Goal: Contribute content: Contribute content

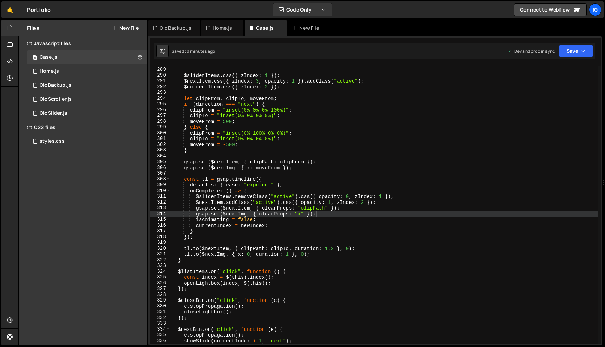
click at [211, 34] on div "Home.js" at bounding box center [222, 28] width 42 height 17
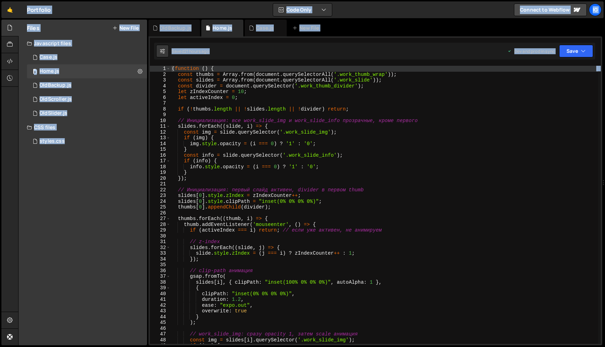
click at [213, 95] on div "( function ( ) { const thumbs = Array . from ( document . querySelectorAll ( '.…" at bounding box center [383, 211] width 427 height 290
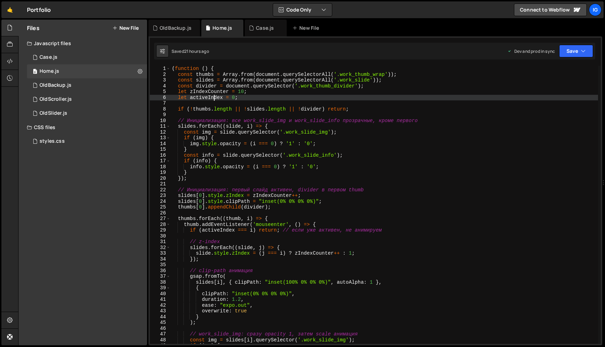
type textarea "})();"
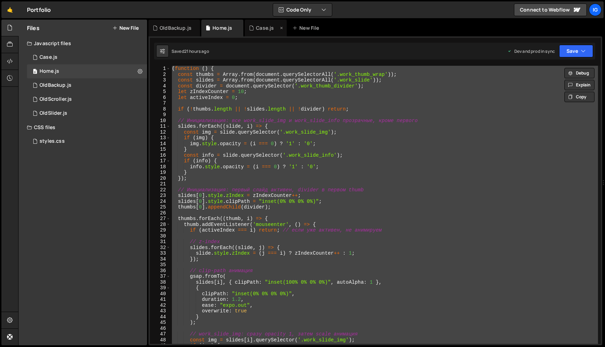
click at [255, 33] on div "Case.js" at bounding box center [266, 28] width 42 height 17
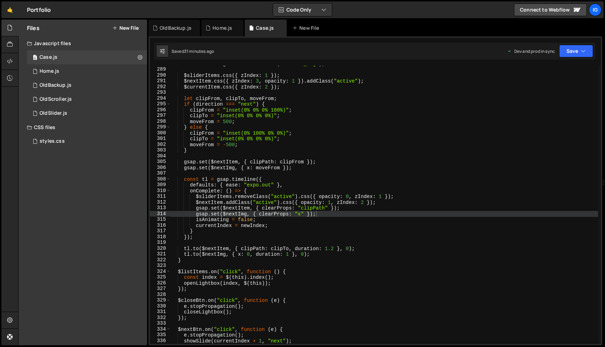
click at [226, 89] on div "const $nextImg = $nextItem . find ( ".visual_img" ) ; $sliderItems . css ({ zIn…" at bounding box center [383, 206] width 427 height 290
type textarea "});"
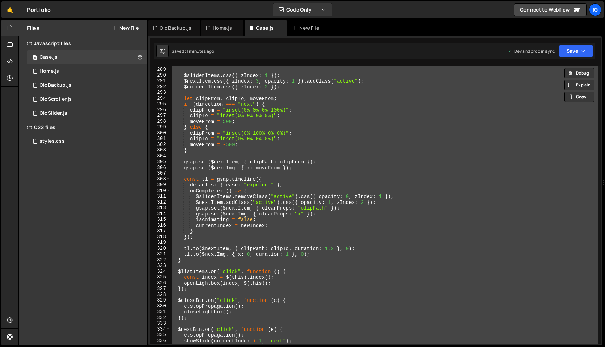
scroll to position [10135, 0]
click at [9, 10] on link "🤙" at bounding box center [9, 9] width 17 height 17
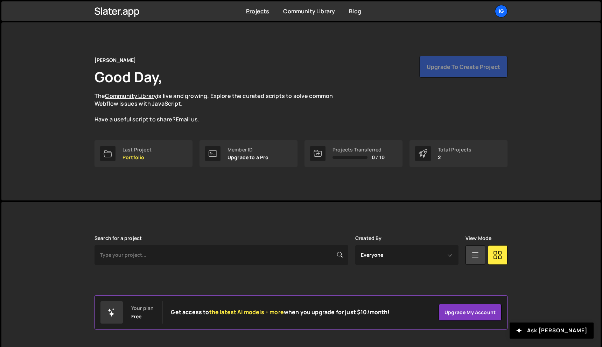
scroll to position [13, 0]
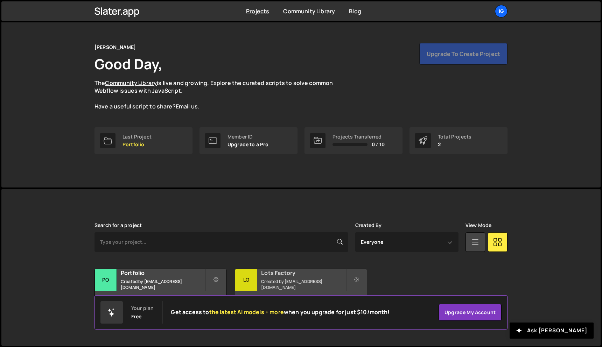
click at [282, 271] on div "Lots Factory Created by kolesnikig25@gmail.com" at bounding box center [300, 280] width 131 height 22
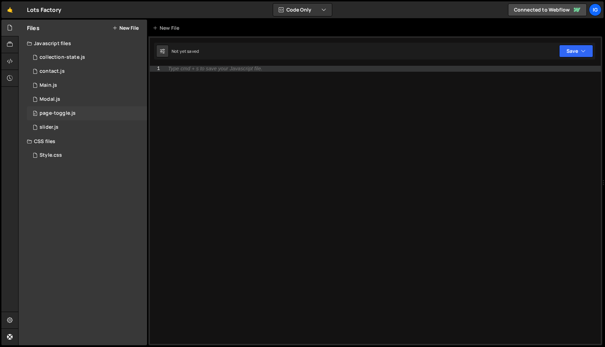
click at [73, 110] on div "0 page-toggle.js 0" at bounding box center [87, 113] width 120 height 14
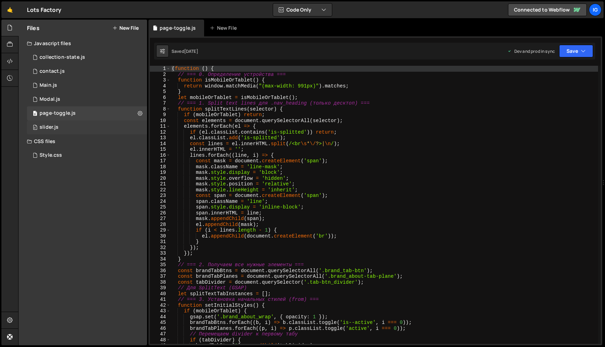
click at [71, 121] on div "0 slider.js 0" at bounding box center [87, 127] width 120 height 14
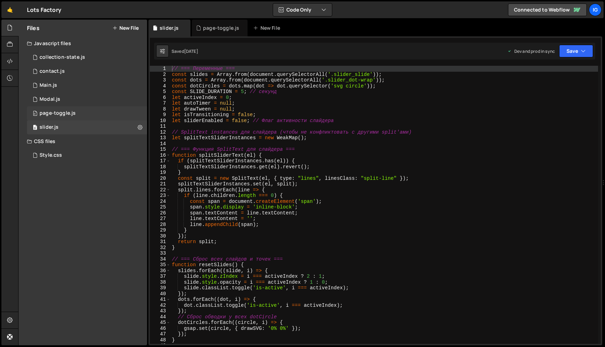
click at [73, 111] on div "page-toggle.js" at bounding box center [58, 113] width 36 height 6
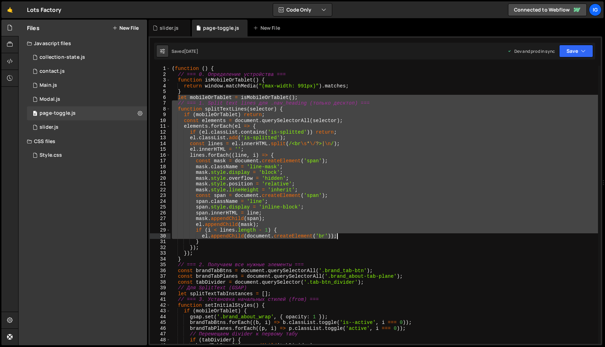
drag, startPoint x: 177, startPoint y: 97, endPoint x: 338, endPoint y: 235, distance: 212.0
click at [338, 235] on div "( function ( ) { // === 0. Определение устройства === function isMobileOrTablet…" at bounding box center [383, 211] width 427 height 290
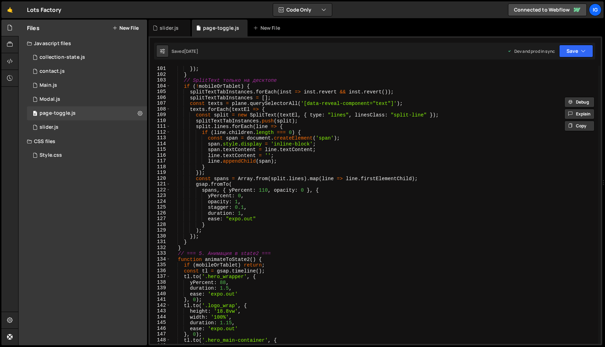
scroll to position [557, 0]
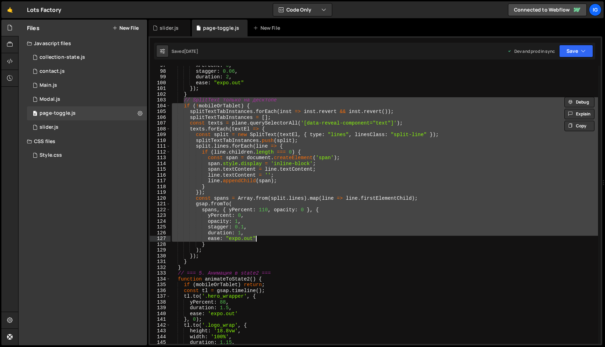
drag, startPoint x: 184, startPoint y: 100, endPoint x: 260, endPoint y: 239, distance: 157.9
click at [260, 239] on div "xPercent : 0 , stagger : 0.06 , duration : 2 , ease : "expo.out" }) ; } // Spli…" at bounding box center [383, 208] width 427 height 290
click at [353, 133] on div "xPercent : 0 , stagger : 0.06 , duration : 2 , ease : "expo.out" }) ; } // Spli…" at bounding box center [383, 208] width 427 height 290
type textarea "const split = new SplitText(textEl, { type: "lines", linesClass: "split-line" }…"
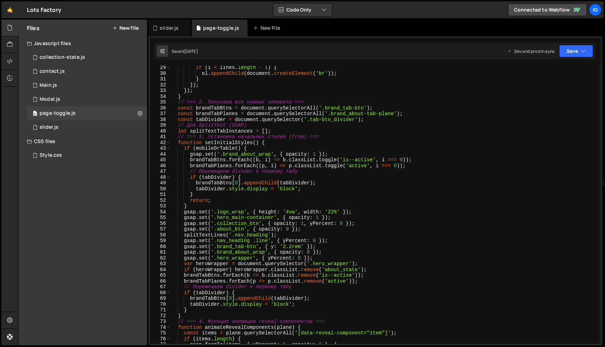
scroll to position [0, 0]
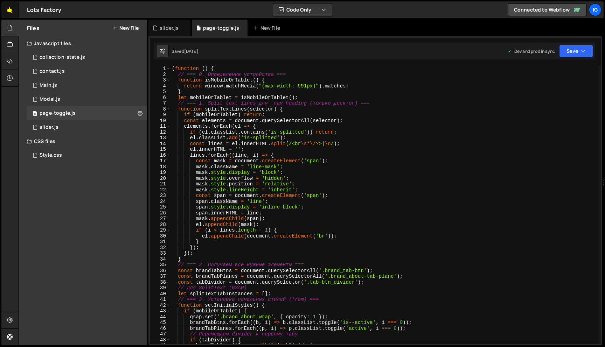
click at [14, 12] on link "🤙" at bounding box center [9, 9] width 17 height 17
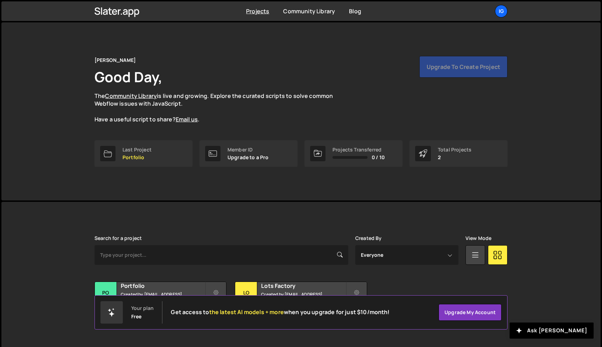
scroll to position [13, 0]
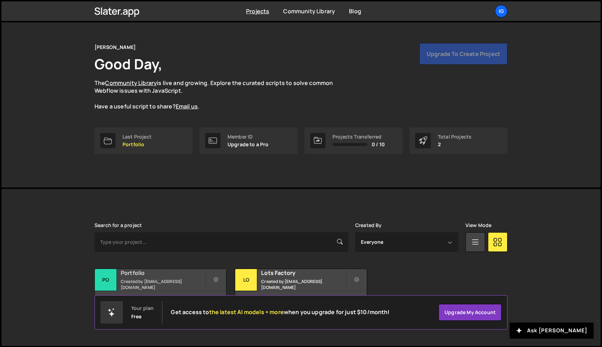
click at [179, 269] on div "Portfolio Created by [EMAIL_ADDRESS][DOMAIN_NAME]" at bounding box center [160, 280] width 131 height 22
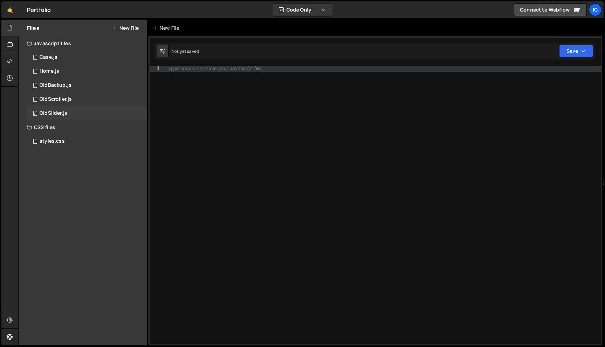
click at [86, 110] on div "0 OldSlider.js 0" at bounding box center [87, 113] width 120 height 14
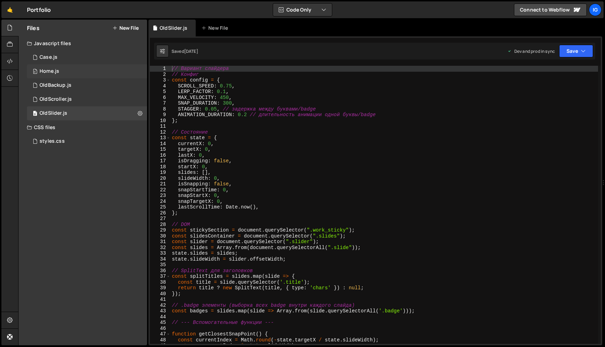
click at [77, 75] on div "0 Home.js 0" at bounding box center [87, 71] width 120 height 14
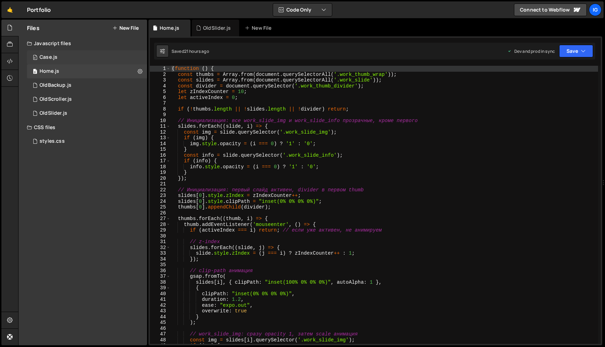
click at [78, 59] on div "0 Case.js 0" at bounding box center [87, 57] width 120 height 14
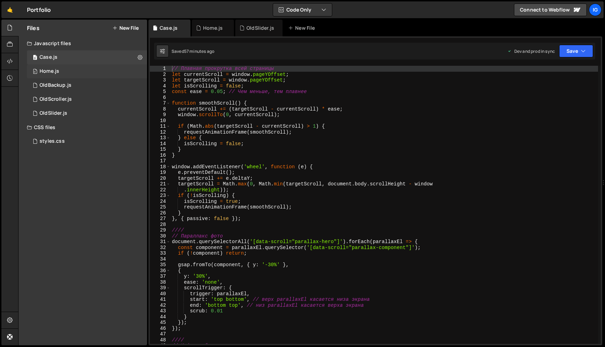
scroll to position [10135, 0]
click at [77, 72] on div "0 Home.js 0" at bounding box center [87, 71] width 120 height 14
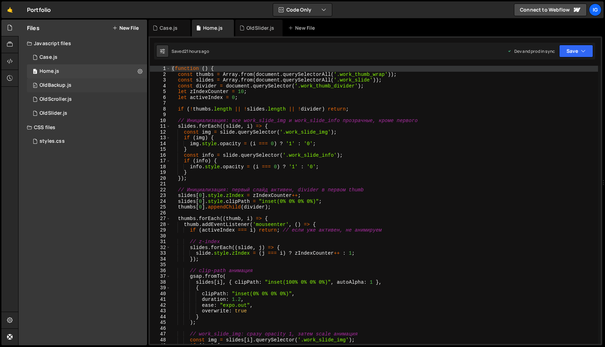
click at [81, 88] on div "0 OldBackup.js 0" at bounding box center [87, 85] width 120 height 14
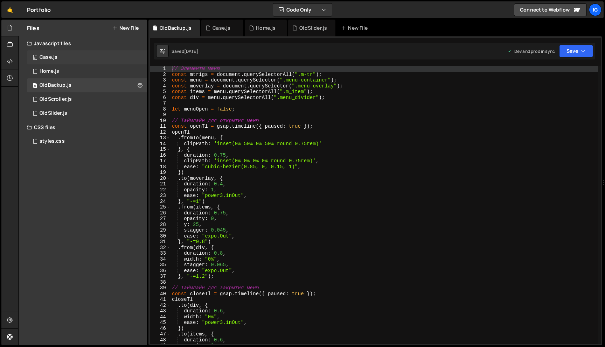
click at [87, 56] on div "0 Case.js 0" at bounding box center [87, 57] width 120 height 14
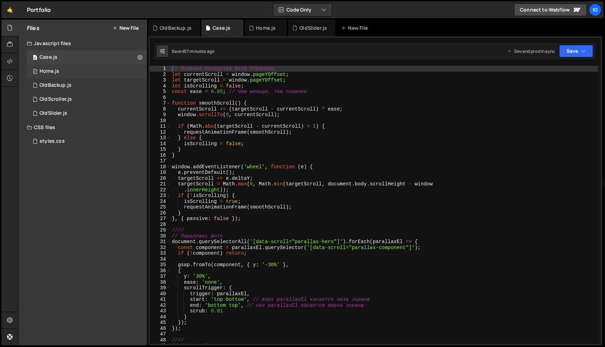
scroll to position [10135, 0]
click at [88, 73] on div "0 Home.js 0" at bounding box center [87, 71] width 120 height 14
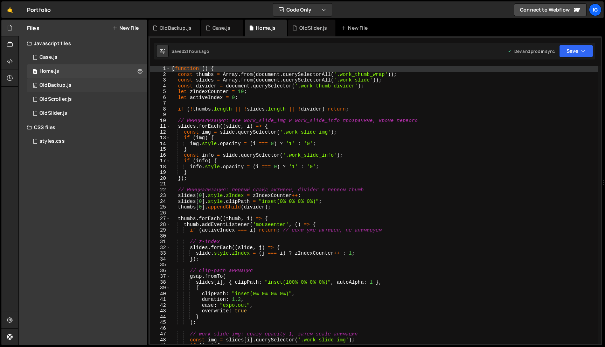
click at [84, 84] on div "0 OldBackup.js 0" at bounding box center [87, 85] width 120 height 14
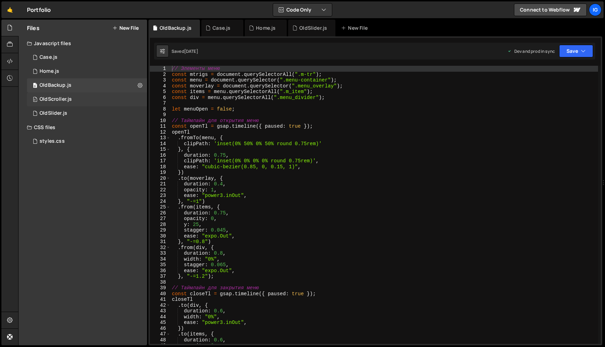
click at [85, 96] on div "0 OldScroller.js 0" at bounding box center [87, 99] width 120 height 14
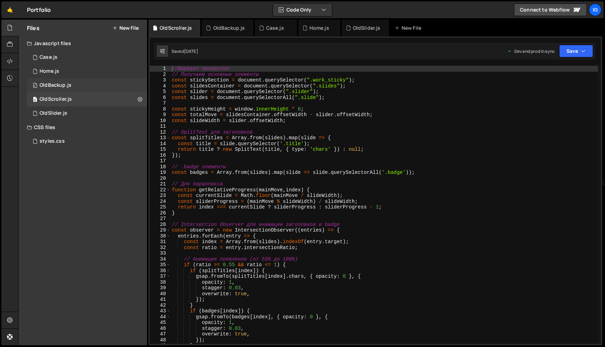
click at [87, 92] on div "0 OldBackup.js 0" at bounding box center [87, 85] width 120 height 14
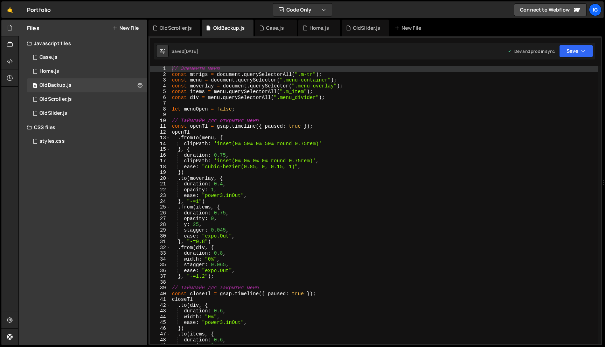
type textarea "const div = menu.querySelectorAll(".menu_divider");"
click at [204, 96] on div "// Элементы меню const mtrigs = document . querySelectorAll ( ".m-tr" ) ; const…" at bounding box center [383, 211] width 427 height 290
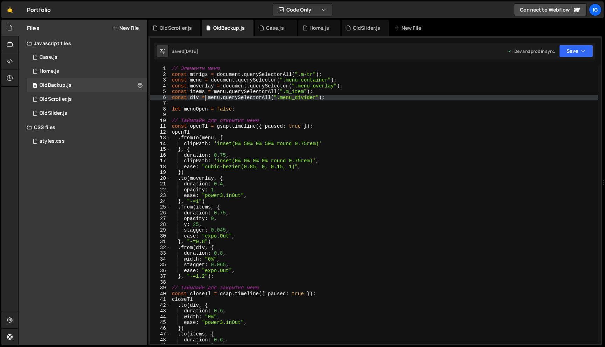
click at [204, 96] on div "// Элементы меню const mtrigs = document . querySelectorAll ( ".m-tr" ) ; const…" at bounding box center [383, 211] width 427 height 290
click at [141, 83] on icon at bounding box center [140, 85] width 5 height 7
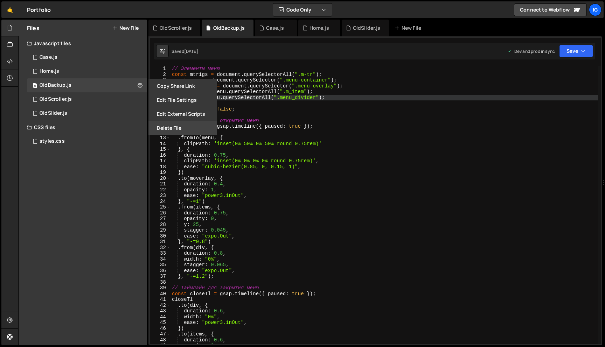
click at [179, 124] on button "Delete File" at bounding box center [182, 128] width 69 height 14
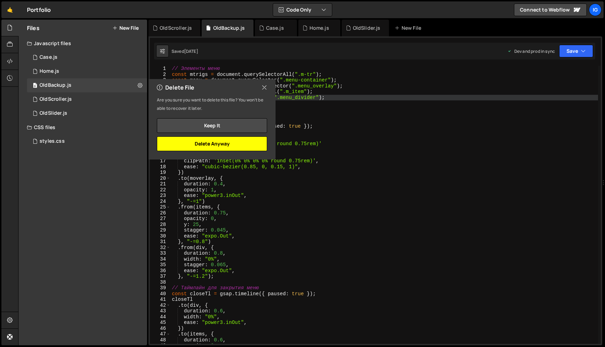
click at [225, 140] on button "Delete Anyway" at bounding box center [212, 143] width 110 height 15
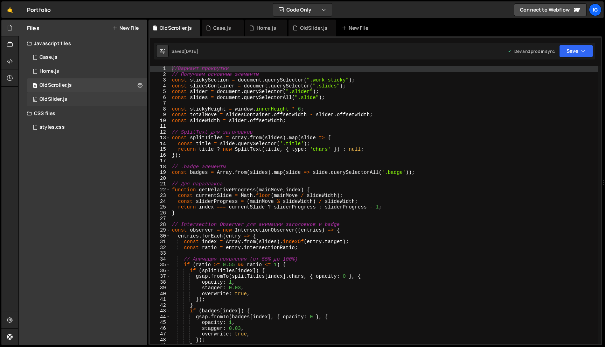
click at [51, 98] on div "OldSlider.js" at bounding box center [54, 99] width 28 height 6
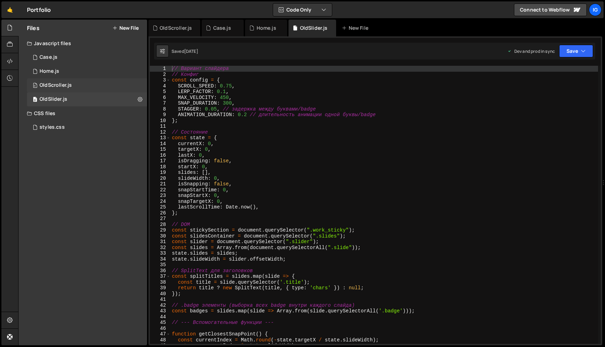
click at [79, 83] on div "0 OldScroller.js 0" at bounding box center [87, 85] width 120 height 14
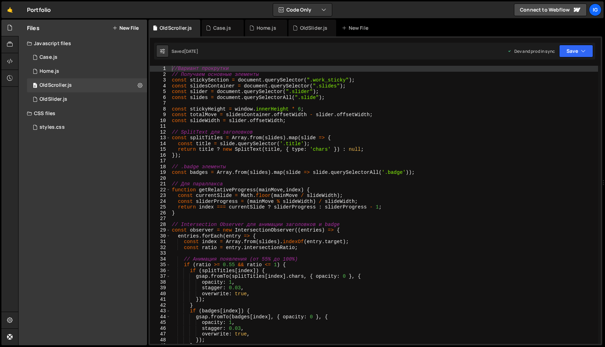
click at [123, 30] on button "New File" at bounding box center [125, 28] width 26 height 6
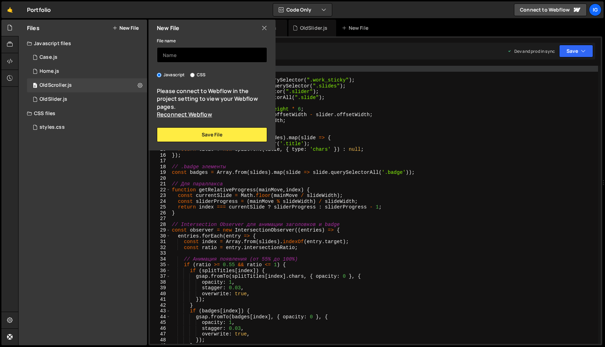
click at [167, 58] on input "text" at bounding box center [212, 54] width 110 height 15
type input "Swup"
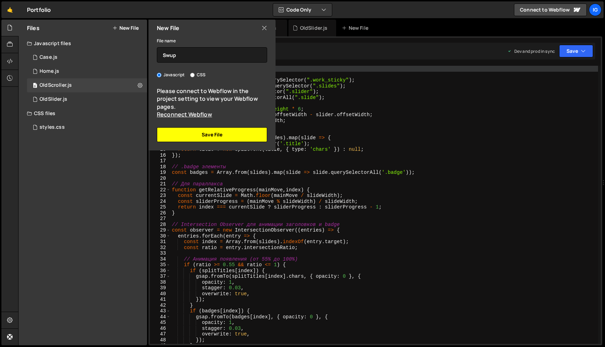
click at [205, 136] on button "Save File" at bounding box center [212, 134] width 110 height 15
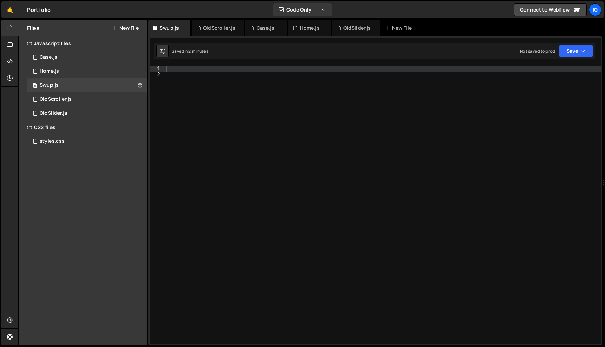
drag, startPoint x: 70, startPoint y: 113, endPoint x: 434, endPoint y: 3, distance: 380.2
click at [0, 55] on div "Hold on a sec... Are you certain you wish to leave this page? Any changes you'v…" at bounding box center [302, 173] width 605 height 347
click at [4, 58] on div at bounding box center [9, 61] width 17 height 17
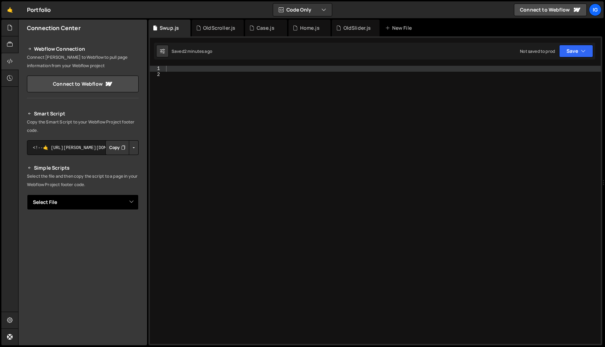
click at [133, 208] on select "Select File Case.js Home.js OldBackup.js OldScroller.js OldSlider.js styles.css…" at bounding box center [83, 202] width 112 height 15
select select "44847"
click at [111, 222] on button "Copy" at bounding box center [117, 226] width 24 height 15
click at [219, 68] on div at bounding box center [382, 211] width 436 height 290
paste textarea "document.addEventListener('DOMContentLoaded', initPageAnimations);"
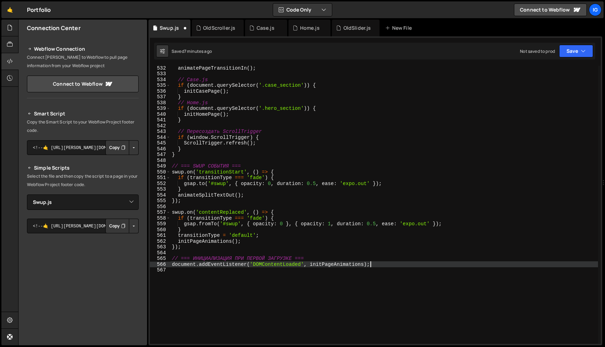
scroll to position [3068, 0]
click at [573, 54] on button "Save" at bounding box center [576, 51] width 34 height 13
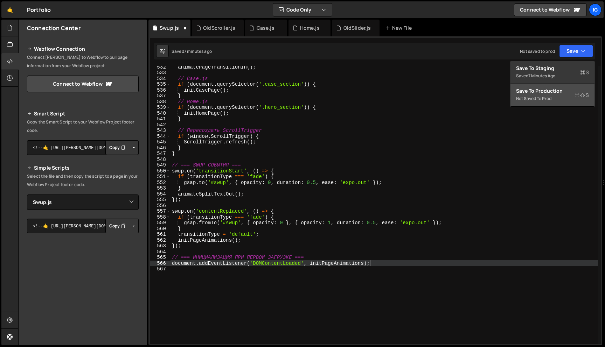
click at [553, 104] on button "Save to Production S Not saved to prod" at bounding box center [552, 95] width 84 height 23
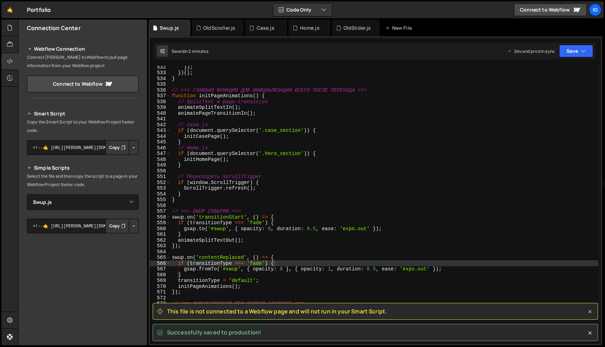
click at [588, 309] on icon at bounding box center [589, 311] width 7 height 7
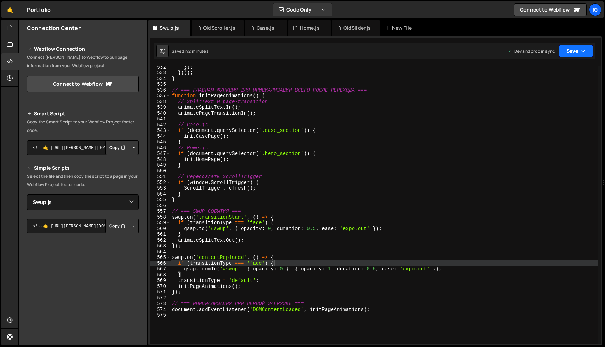
click at [583, 51] on icon "button" at bounding box center [583, 51] width 5 height 7
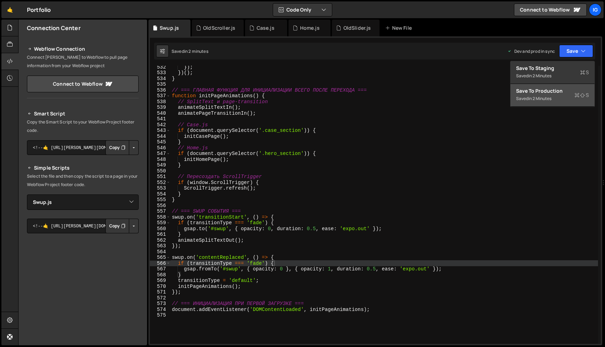
click at [565, 98] on div "Saved in 2 minutes" at bounding box center [552, 98] width 73 height 8
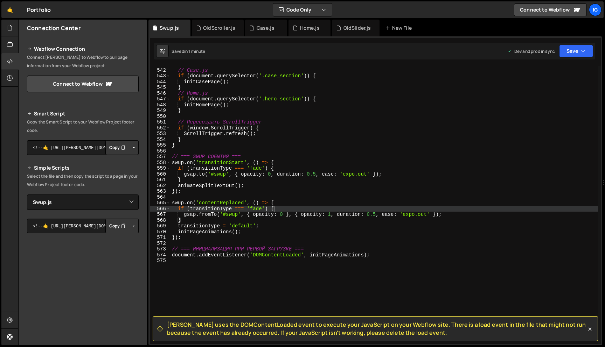
scroll to position [3153, 0]
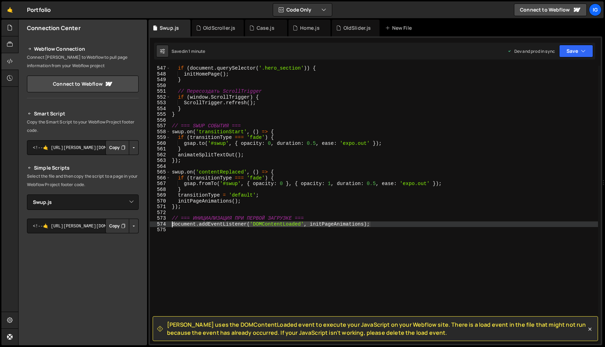
drag, startPoint x: 372, startPoint y: 225, endPoint x: 173, endPoint y: 224, distance: 198.8
click at [173, 224] on div "if ( document . querySelector ( '.hero_section' )) { initHomePage ( ) ; } // Пе…" at bounding box center [383, 210] width 427 height 290
paste textarea "window.addEventListener('loa"
type textarea "window.addEventListener('load', initPageAnimations);"
click at [565, 53] on button "Save" at bounding box center [576, 51] width 34 height 13
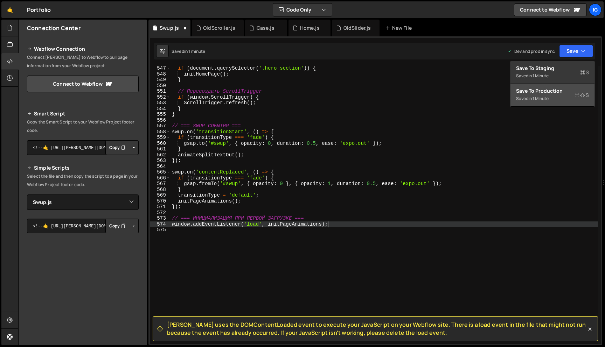
click at [561, 85] on button "Save to Production S Saved in 1 minute" at bounding box center [552, 95] width 84 height 23
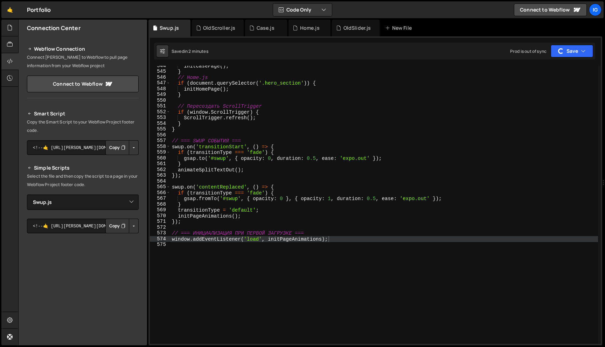
scroll to position [3138, 0]
click at [264, 31] on div "Case.js" at bounding box center [266, 28] width 42 height 17
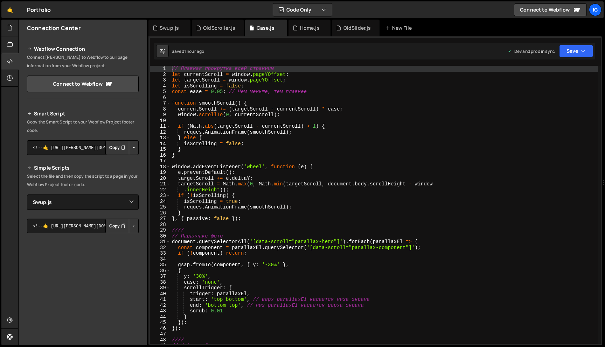
scroll to position [10135, 0]
click at [226, 76] on div "// Плавная прокрутка всей страницы let currentScroll = window . pageYOffset ; l…" at bounding box center [383, 211] width 427 height 290
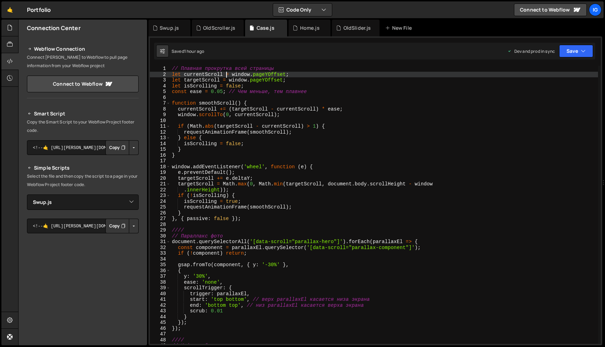
type textarea "});"
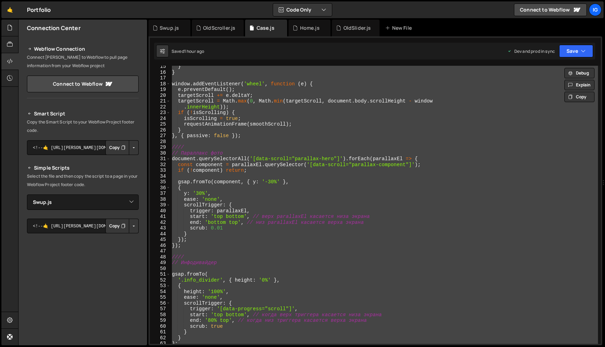
scroll to position [83, 0]
click at [302, 31] on div "Home.js" at bounding box center [310, 27] width 20 height 7
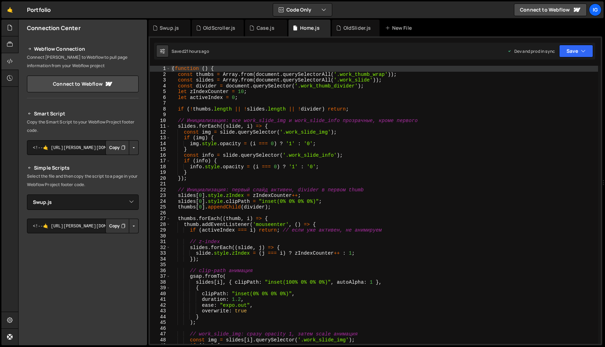
scroll to position [0, 0]
click at [250, 71] on div "( function ( ) { const thumbs = Array . from ( document . querySelectorAll ( '.…" at bounding box center [383, 211] width 427 height 290
type textarea "})();"
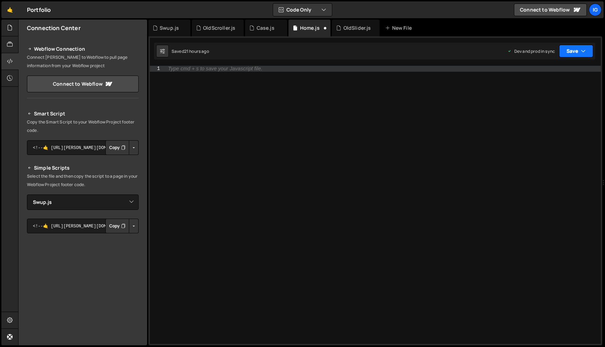
click at [576, 48] on button "Save" at bounding box center [576, 51] width 34 height 13
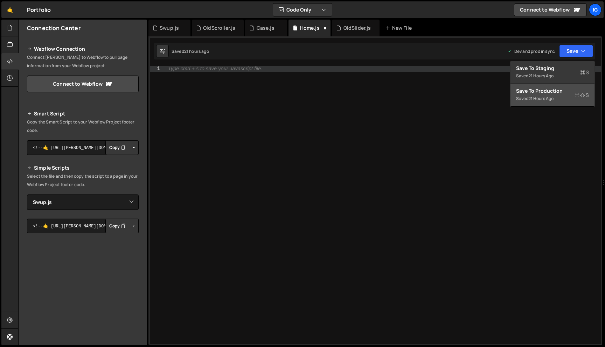
click at [555, 88] on div "Save to Production S" at bounding box center [552, 90] width 73 height 7
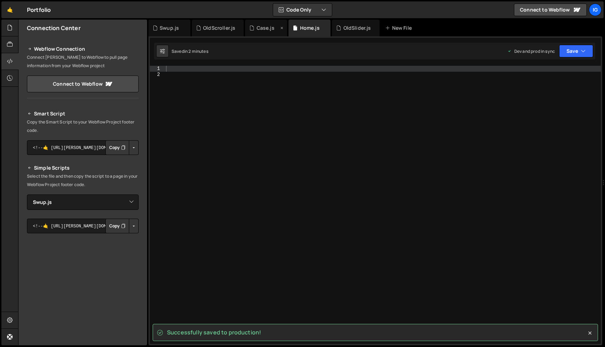
click at [263, 28] on div "Case.js" at bounding box center [266, 27] width 18 height 7
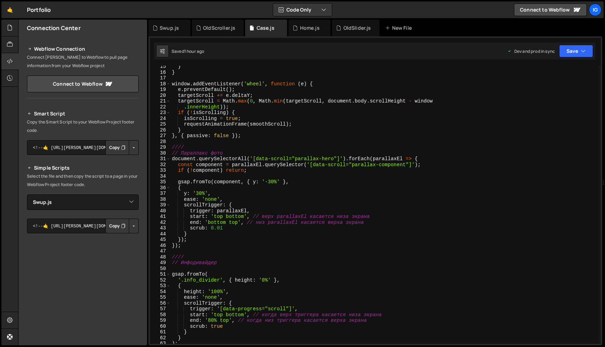
scroll to position [10135, 0]
click at [597, 52] on div "1 Type cmd + s to save your Javascript file. הההההההההההההההההההההההההההההההההה…" at bounding box center [375, 190] width 454 height 309
click at [586, 53] on button "Save" at bounding box center [576, 51] width 34 height 13
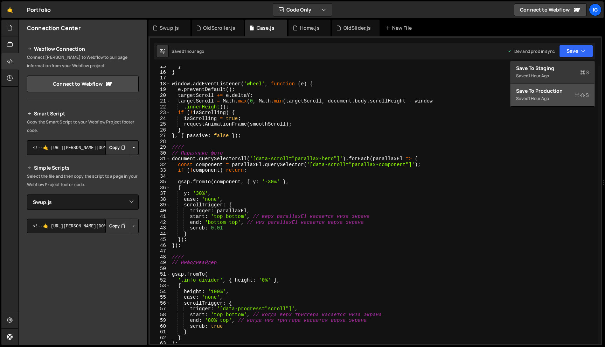
click at [543, 98] on div "1 hour ago" at bounding box center [538, 99] width 21 height 6
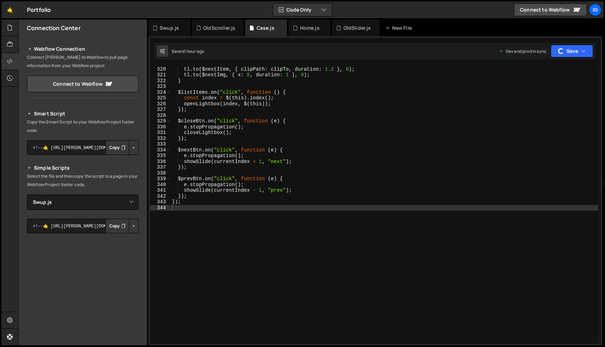
scroll to position [1788, 0]
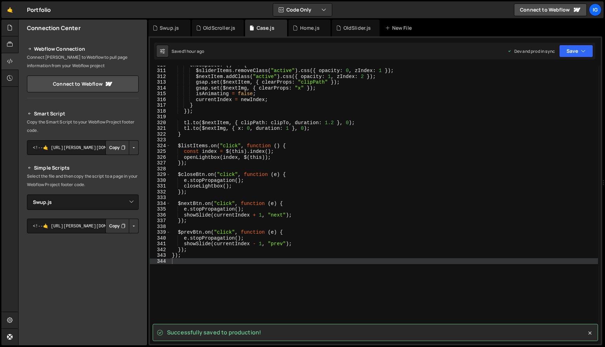
click at [252, 89] on div "onComplete : ( ) => { $sliderItems . removeClass ( "active" ) . css ({ opacity …" at bounding box center [383, 207] width 427 height 290
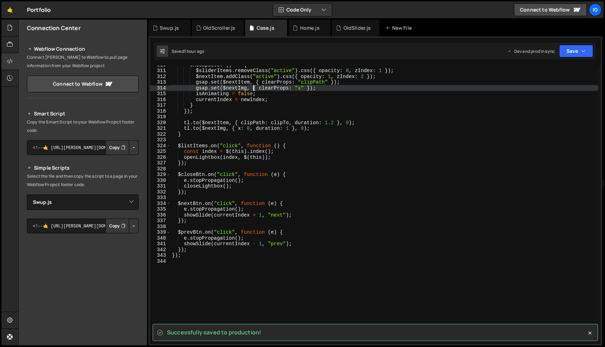
type textarea "});"
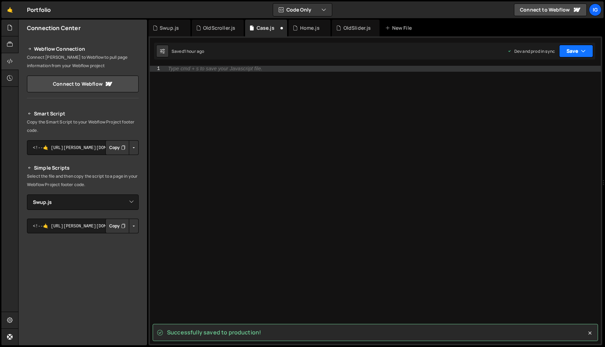
click at [585, 49] on icon "button" at bounding box center [583, 51] width 5 height 7
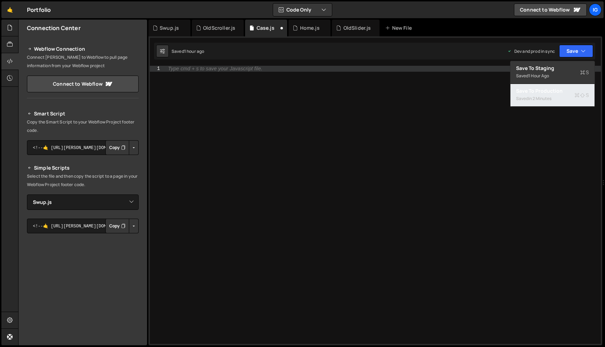
click at [551, 96] on div "in 2 minutes" at bounding box center [539, 99] width 23 height 6
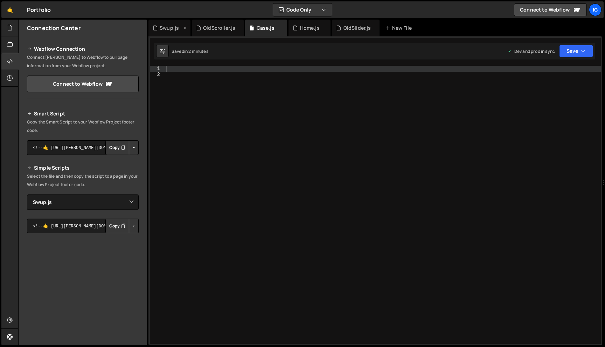
click at [163, 27] on div "Swup.js" at bounding box center [169, 27] width 19 height 7
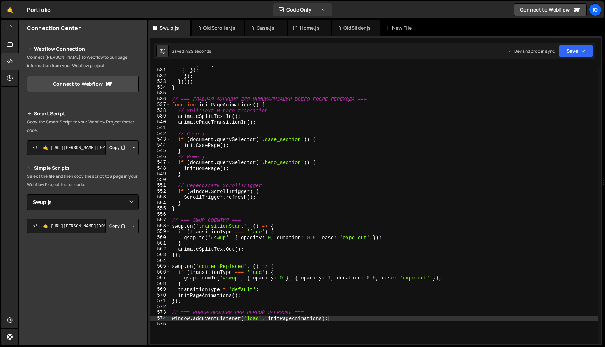
scroll to position [3054, 0]
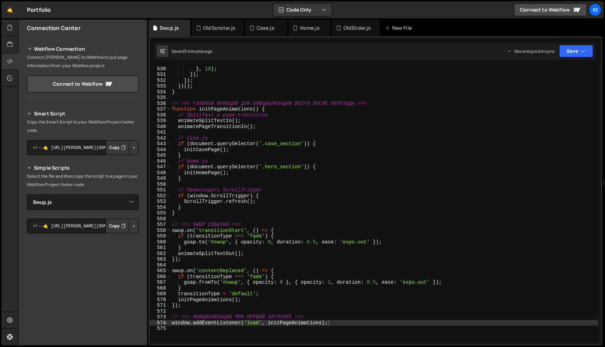
click at [300, 124] on div "} } , 10 ) ; }) ; }) ; }) ( ) ; } // === ГЛАВНАЯ ФУНКЦИЯ ДЛЯ ИНИЦИАЛИЗАЦИИ ВСЕГ…" at bounding box center [383, 205] width 427 height 290
type textarea "animateSplitTextIn();"
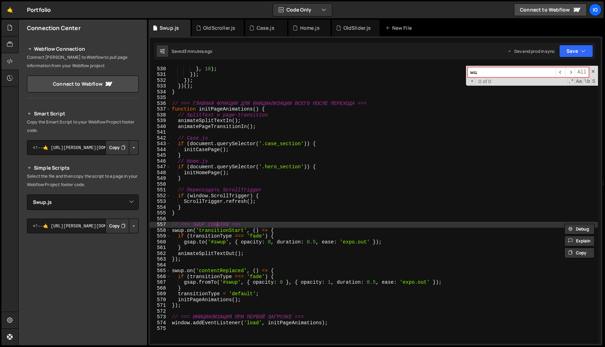
type input "ы"
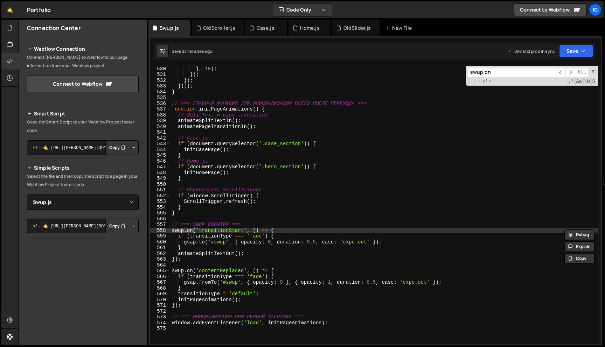
type input "swup.on"
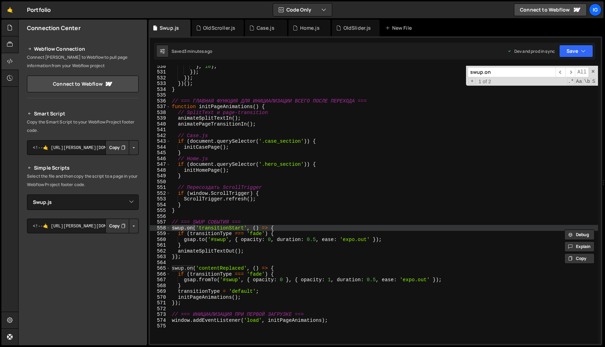
scroll to position [3054, 0]
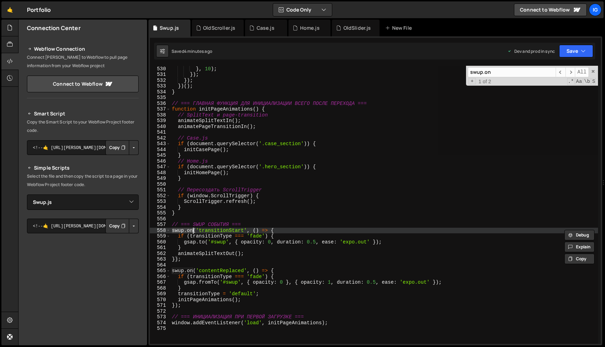
click at [192, 231] on div "} } , 10 ) ; }) ; }) ; }) ( ) ; } // === ГЛАВНАЯ ФУНКЦИЯ ДЛЯ ИНИЦИАЛИЗАЦИИ ВСЕГ…" at bounding box center [383, 205] width 427 height 278
drag, startPoint x: 192, startPoint y: 231, endPoint x: 172, endPoint y: 232, distance: 20.3
click at [172, 232] on div "} } , 10 ) ; }) ; }) ; }) ( ) ; } // === ГЛАВНАЯ ФУНКЦИЯ ДЛЯ ИНИЦИАЛИЗАЦИИ ВСЕГ…" at bounding box center [383, 205] width 427 height 290
paste textarea "addEventListener"
click at [264, 252] on div "} } , 10 ) ; }) ; }) ; }) ( ) ; } // === ГЛАВНАЯ ФУНКЦИЯ ДЛЯ ИНИЦИАЛИЗАЦИИ ВСЕГ…" at bounding box center [383, 205] width 427 height 290
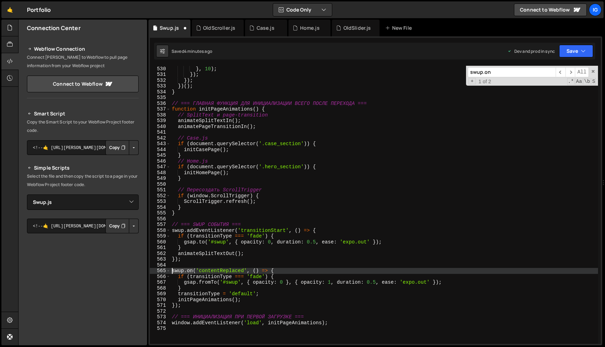
drag, startPoint x: 193, startPoint y: 270, endPoint x: 171, endPoint y: 270, distance: 21.3
click at [171, 270] on div "} } , 10 ) ; }) ; }) ; }) ( ) ; } // === ГЛАВНАЯ ФУНКЦИЯ ДЛЯ ИНИЦИАЛИЗАЦИИ ВСЕГ…" at bounding box center [383, 205] width 427 height 290
paste textarea "addEventListener"
click at [247, 260] on div "} } , 10 ) ; }) ; }) ; }) ( ) ; } // === ГЛАВНАЯ ФУНКЦИЯ ДЛЯ ИНИЦИАЛИЗАЦИИ ВСЕГ…" at bounding box center [383, 205] width 427 height 290
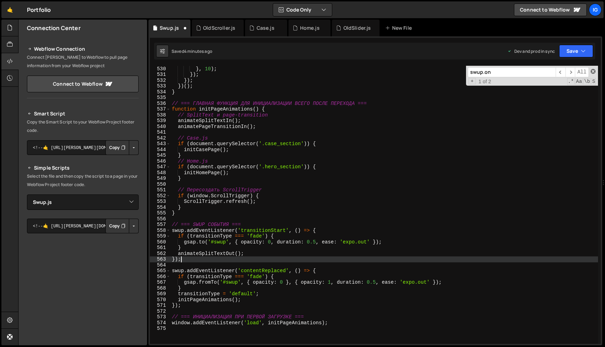
click at [594, 72] on span at bounding box center [592, 71] width 5 height 5
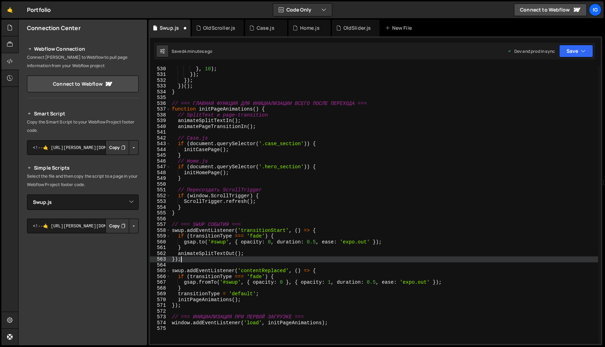
click at [419, 144] on div "} } , 10 ) ; }) ; }) ; }) ( ) ; } // === ГЛАВНАЯ ФУНКЦИЯ ДЛЯ ИНИЦИАЛИЗАЦИИ ВСЕГ…" at bounding box center [383, 205] width 427 height 290
type textarea "if (document.querySelector('.case_section')) {"
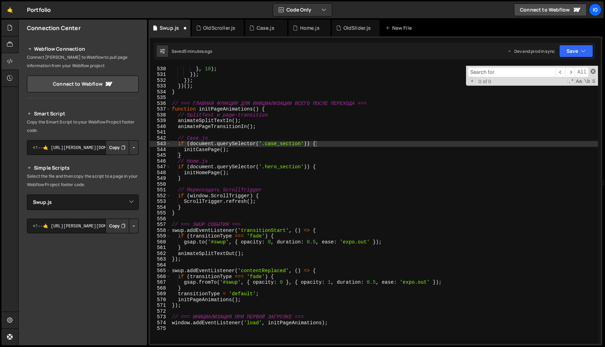
click at [593, 72] on span at bounding box center [592, 71] width 5 height 5
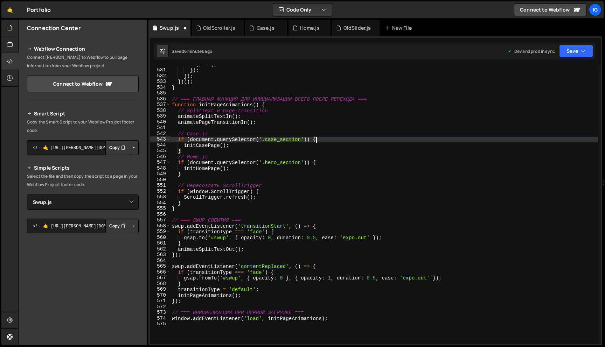
scroll to position [3059, 0]
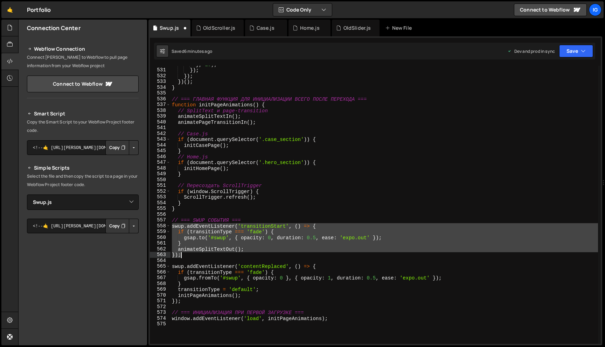
drag, startPoint x: 171, startPoint y: 227, endPoint x: 189, endPoint y: 257, distance: 34.4
click at [190, 257] on div "} , 10 ) ; }) ; }) ; }) ( ) ; } // === ГЛАВНАЯ ФУНКЦИЯ ДЛЯ ИНИЦИАЛИЗАЦИИ ВСЕГО …" at bounding box center [383, 207] width 427 height 290
paste textarea
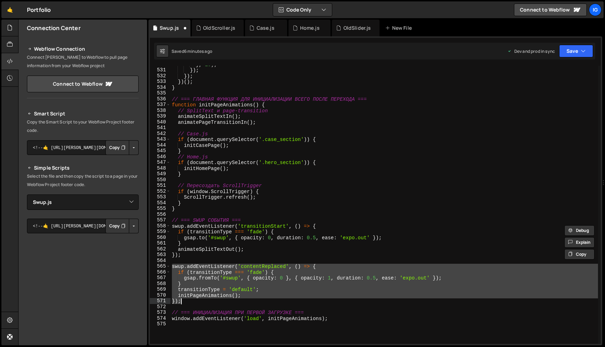
drag, startPoint x: 172, startPoint y: 267, endPoint x: 187, endPoint y: 300, distance: 35.9
click at [187, 300] on div "} , 10 ) ; }) ; }) ; }) ( ) ; } // === ГЛАВНАЯ ФУНКЦИЯ ДЛЯ ИНИЦИАЛИЗАЦИИ ВСЕГО …" at bounding box center [383, 207] width 427 height 290
paste textarea
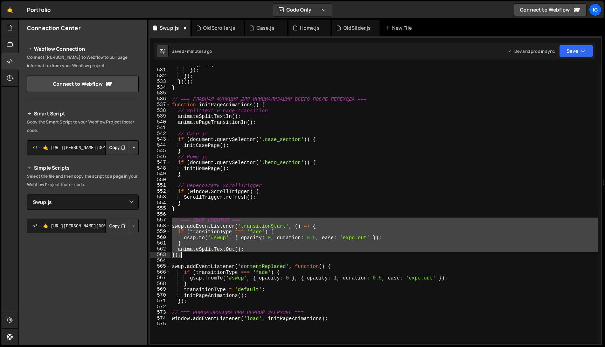
drag, startPoint x: 171, startPoint y: 220, endPoint x: 207, endPoint y: 249, distance: 46.5
click at [207, 250] on div "} , 10 ) ; }) ; }) ; }) ( ) ; } // === ГЛАВНАЯ ФУНКЦИЯ ДЛЯ ИНИЦИАЛИЗАЦИИ ВСЕГО …" at bounding box center [383, 207] width 427 height 290
click at [175, 222] on div "} , 10 ) ; }) ; }) ; }) ( ) ; } // === ГЛАВНАЯ ФУНКЦИЯ ДЛЯ ИНИЦИАЛИЗАЦИИ ВСЕГО …" at bounding box center [383, 205] width 427 height 278
drag, startPoint x: 171, startPoint y: 220, endPoint x: 192, endPoint y: 256, distance: 41.7
click at [192, 256] on div "} , 10 ) ; }) ; }) ; }) ( ) ; } // === ГЛАВНАЯ ФУНКЦИЯ ДЛЯ ИНИЦИАЛИЗАЦИИ ВСЕГО …" at bounding box center [383, 207] width 427 height 290
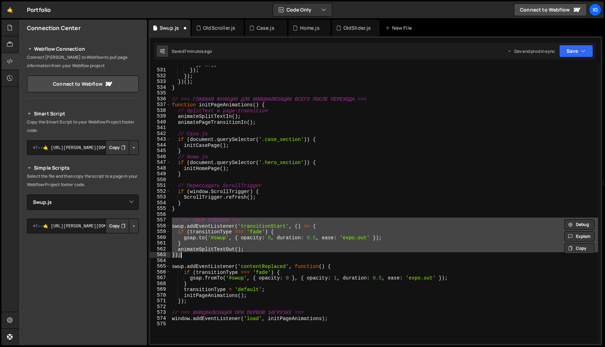
paste textarea
click at [174, 227] on div "} , 10 ) ; }) ; }) ; }) ( ) ; } // === ГЛАВНАЯ ФУНКЦИЯ ДЛЯ ИНИЦИАЛИЗАЦИИ ВСЕГО …" at bounding box center [383, 205] width 427 height 278
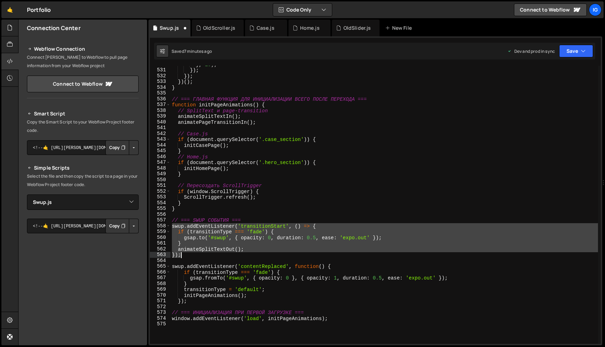
drag, startPoint x: 172, startPoint y: 227, endPoint x: 190, endPoint y: 257, distance: 35.2
click at [190, 257] on div "} , 10 ) ; }) ; }) ; }) ( ) ; } // === ГЛАВНАЯ ФУНКЦИЯ ДЛЯ ИНИЦИАЛИЗАЦИИ ВСЕГО …" at bounding box center [383, 207] width 427 height 290
paste textarea
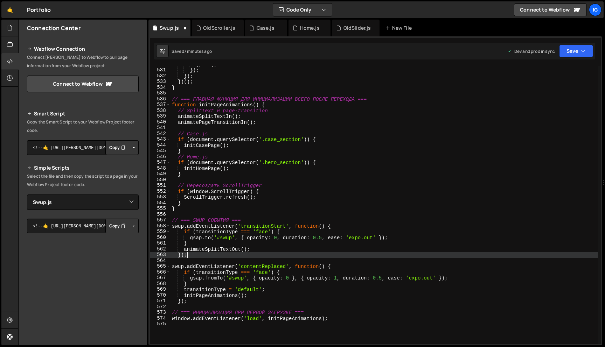
click at [199, 255] on div "} , 10 ) ; }) ; }) ; }) ( ) ; } // === ГЛАВНАЯ ФУНКЦИЯ ДЛЯ ИНИЦИАЛИЗАЦИИ ВСЕГО …" at bounding box center [383, 207] width 427 height 290
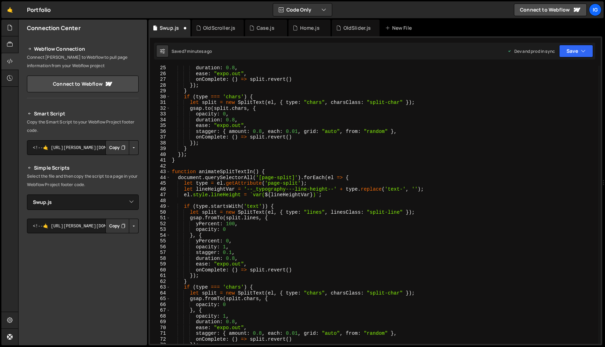
scroll to position [0, 0]
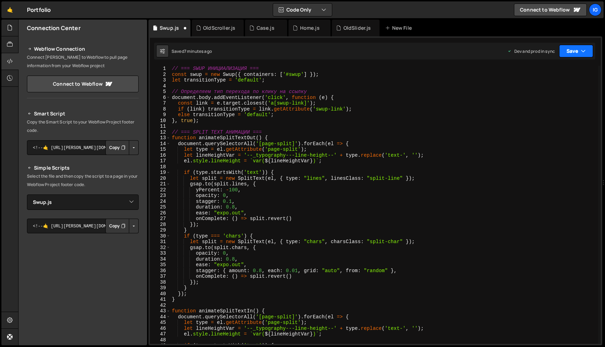
click at [577, 49] on button "Save" at bounding box center [576, 51] width 34 height 13
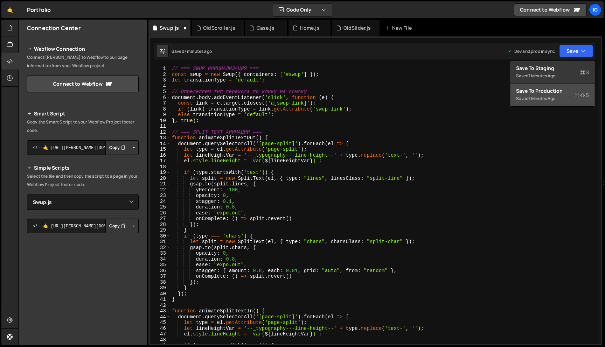
click at [543, 99] on div "7 minutes ago" at bounding box center [541, 99] width 27 height 6
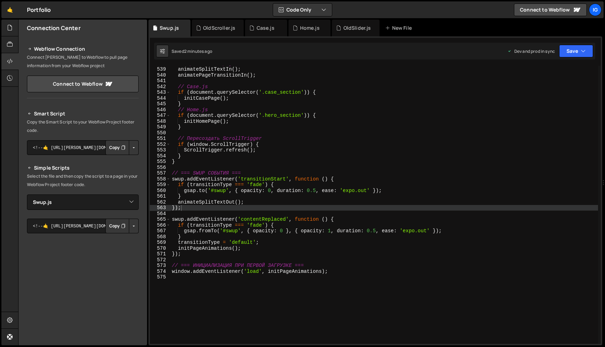
click at [278, 101] on div "// SplitText и page-transition animateSplitTextIn ( ) ; animatePageTransitionIn…" at bounding box center [383, 206] width 427 height 290
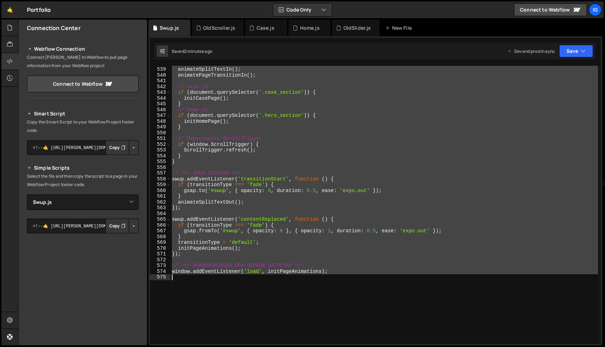
type textarea "window.addEventListener('load', initPageAnimations);"
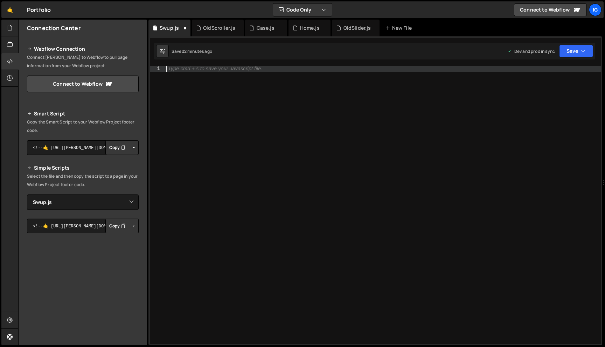
paste textarea "});"
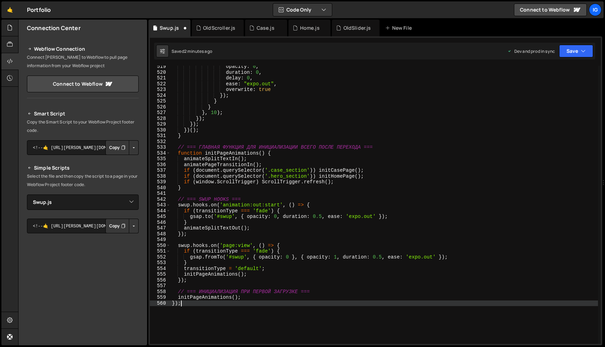
scroll to position [2993, 0]
click at [574, 54] on button "Save" at bounding box center [576, 51] width 34 height 13
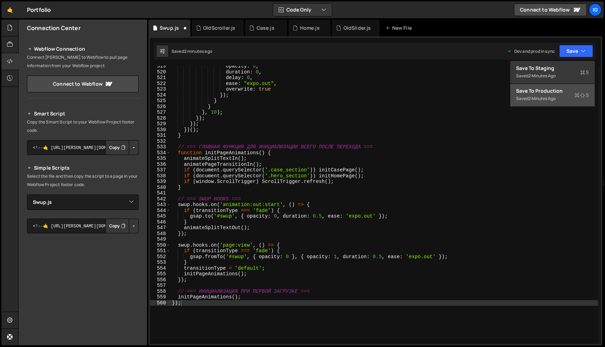
click at [555, 95] on div "Saved 2 minutes ago" at bounding box center [552, 98] width 73 height 8
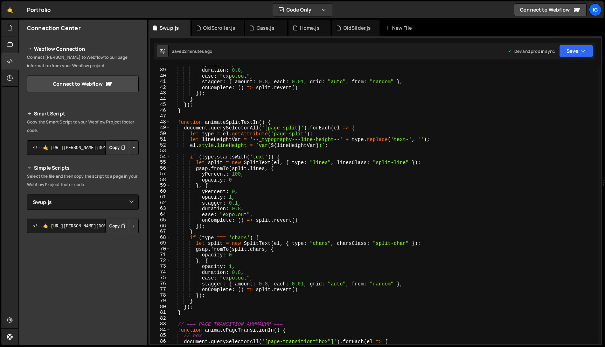
scroll to position [0, 0]
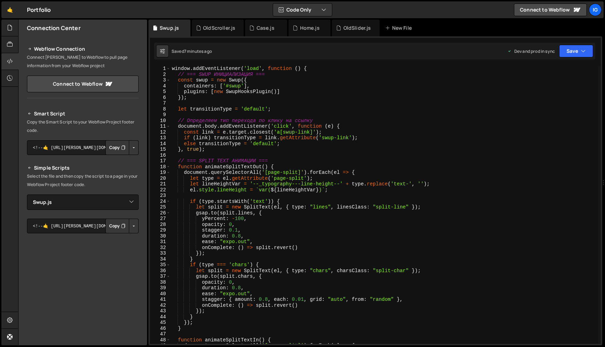
type textarea "plugins: [new SwupHooksPlugin()]"
drag, startPoint x: 283, startPoint y: 92, endPoint x: 167, endPoint y: 93, distance: 116.5
click at [167, 93] on div "plugins: [new SwupHooksPlugin()] 1 2 3 4 5 6 7 8 9 10 11 12 13 14 15 16 17 18 1…" at bounding box center [375, 205] width 451 height 278
type textarea "containers: ['#swup'],"
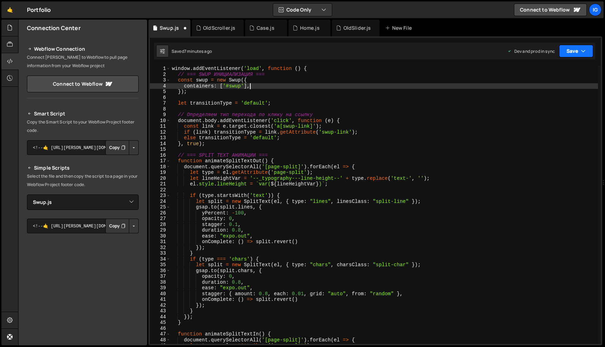
click at [559, 51] on button "Save" at bounding box center [576, 51] width 34 height 13
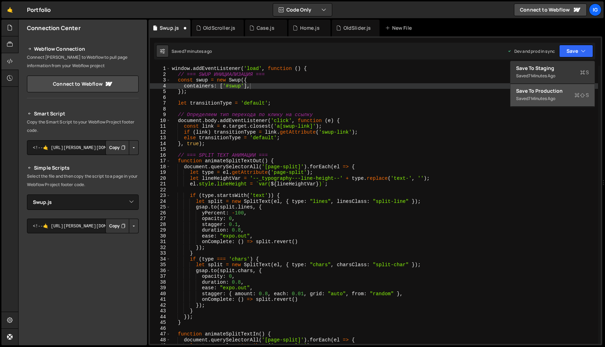
click at [545, 89] on div "Save to Production S" at bounding box center [552, 90] width 73 height 7
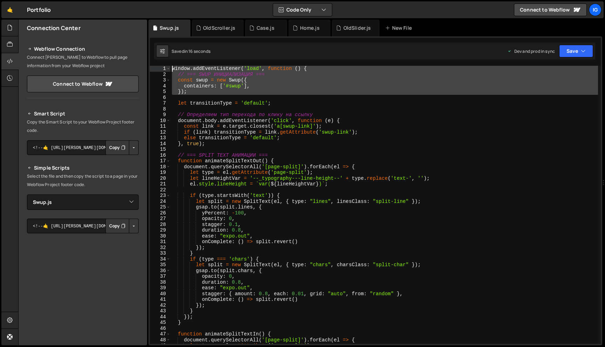
drag, startPoint x: 204, startPoint y: 95, endPoint x: 172, endPoint y: 68, distance: 42.2
click at [172, 68] on div "window . addEventListener ( 'load' , function ( ) { // === SWUP ИНИЦИАЛИЗАЦИЯ =…" at bounding box center [383, 211] width 427 height 290
click at [337, 199] on div "window . addEventListener ( 'load' , function ( ) { // === SWUP ИНИЦИАЛИЗАЦИЯ =…" at bounding box center [383, 211] width 427 height 290
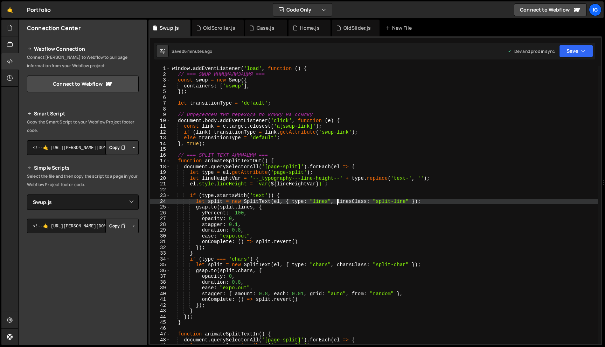
click at [374, 222] on div "window . addEventListener ( 'load' , function ( ) { // === SWUP ИНИЦИАЛИЗАЦИЯ =…" at bounding box center [383, 211] width 427 height 290
type textarea "stagger: 0.1,"
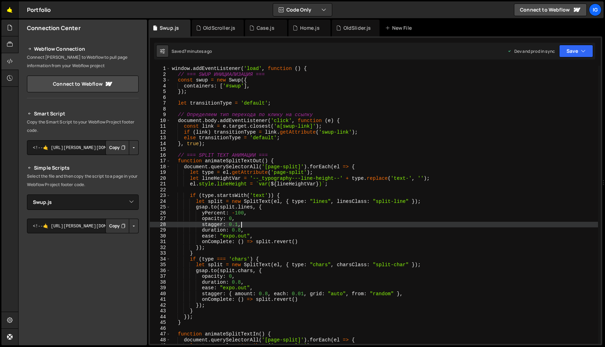
click at [10, 14] on link "🤙" at bounding box center [9, 9] width 17 height 17
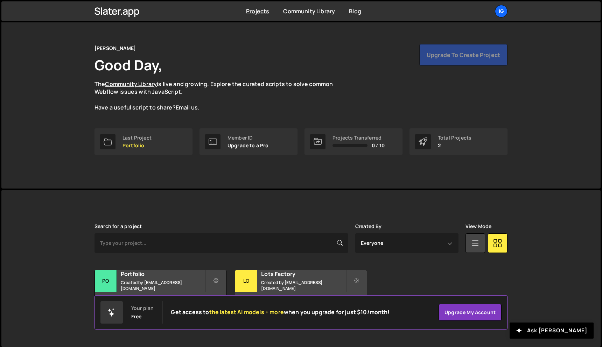
scroll to position [13, 0]
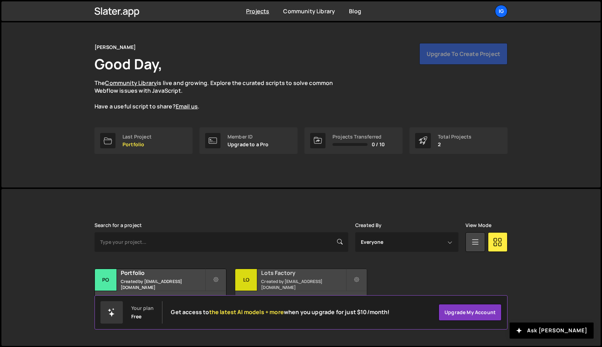
click at [281, 284] on small "Created by [EMAIL_ADDRESS][DOMAIN_NAME]" at bounding box center [303, 285] width 84 height 12
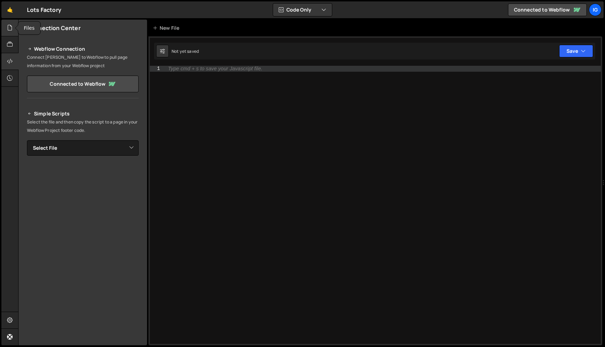
click at [12, 31] on icon at bounding box center [10, 28] width 6 height 8
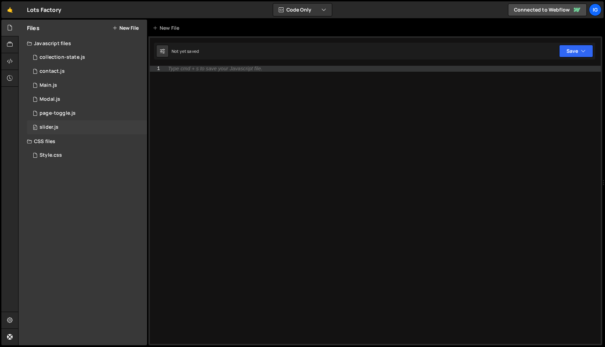
click at [54, 132] on div "0 slider.js 0" at bounding box center [87, 127] width 120 height 14
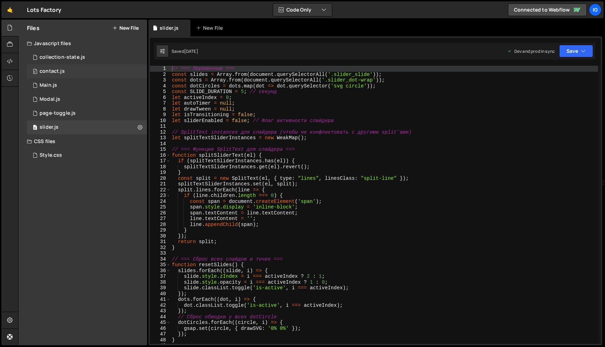
click at [76, 64] on div "0 contact.js 0" at bounding box center [87, 71] width 120 height 14
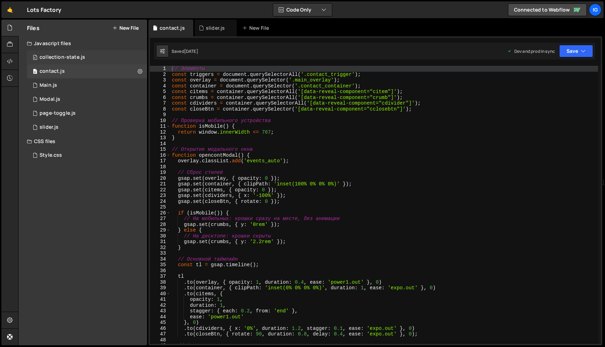
click at [80, 55] on div "collection-state.js" at bounding box center [62, 57] width 45 height 6
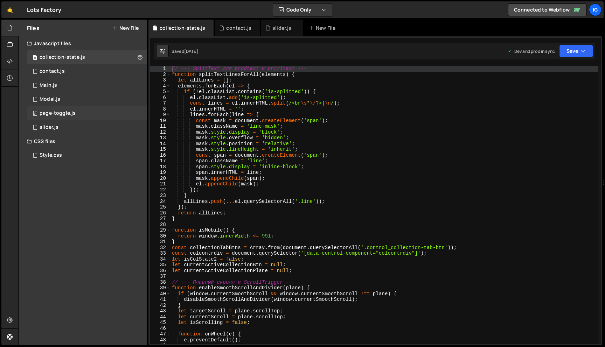
click at [71, 110] on div "page-toggle.js" at bounding box center [58, 113] width 36 height 6
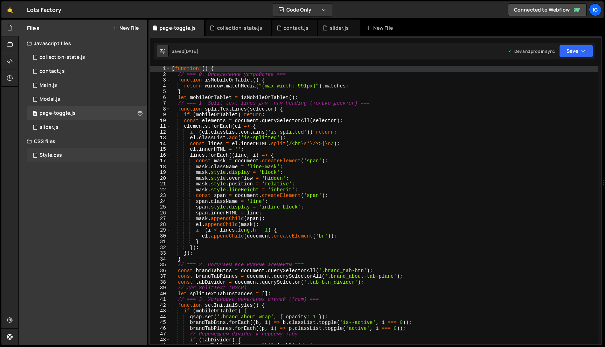
click at [62, 154] on div "Style.css 0" at bounding box center [87, 155] width 120 height 14
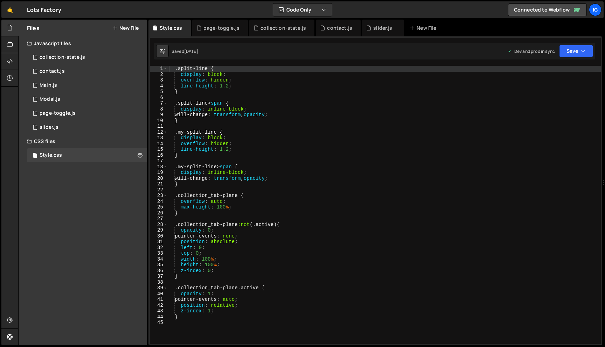
click at [234, 102] on div ".split-line { display : block ; overflow : hidden ; line-height : 1.2 ; } .spli…" at bounding box center [383, 211] width 433 height 290
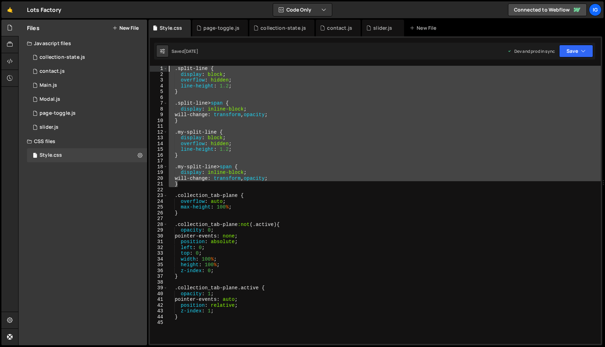
drag, startPoint x: 184, startPoint y: 183, endPoint x: 173, endPoint y: 52, distance: 131.7
click at [173, 51] on div "Debug Explain Copy Style.css page-toggle.js collection-state.js contact.js slid…" at bounding box center [375, 183] width 454 height 326
type textarea ".split-line { display: block;"
click at [7, 12] on link "🤙" at bounding box center [9, 9] width 17 height 17
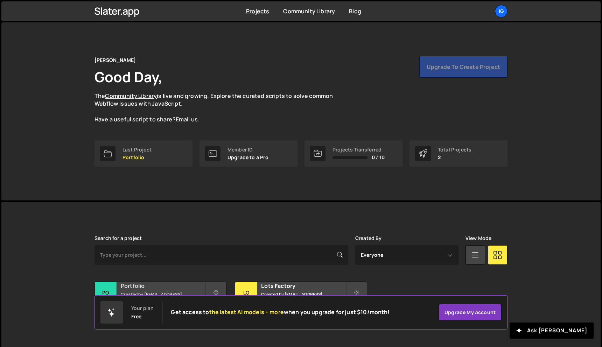
click at [159, 287] on h2 "Portfolio" at bounding box center [163, 286] width 84 height 8
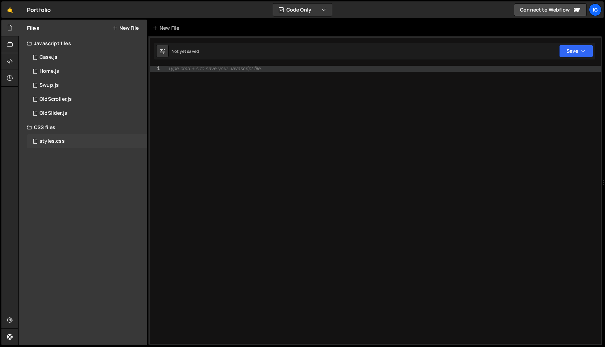
click at [117, 139] on div "styles.css 0" at bounding box center [87, 141] width 120 height 14
click at [197, 70] on div at bounding box center [382, 211] width 436 height 290
paste textarea "}"
type textarea "}"
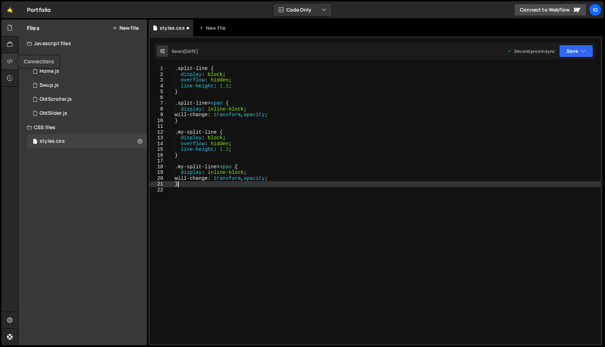
click at [8, 59] on icon at bounding box center [10, 61] width 6 height 8
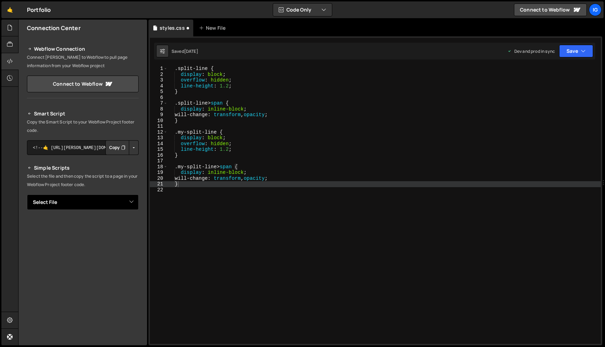
click at [124, 202] on select "Select File Case.js Home.js Swup.js OldScroller.js OldSlider.js styles.css" at bounding box center [83, 202] width 112 height 15
select select "44352"
click at [109, 229] on button "Copy" at bounding box center [117, 226] width 24 height 15
click at [583, 52] on icon "button" at bounding box center [583, 51] width 5 height 7
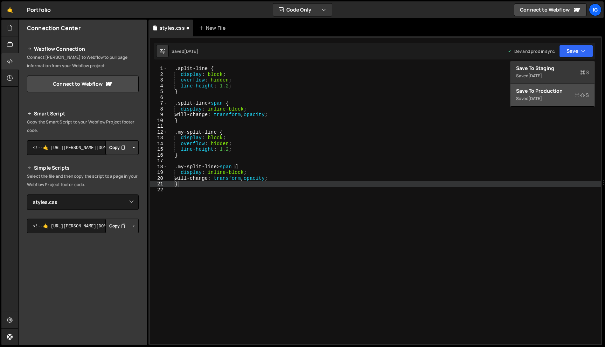
click at [561, 91] on div "Save to Production S" at bounding box center [552, 90] width 73 height 7
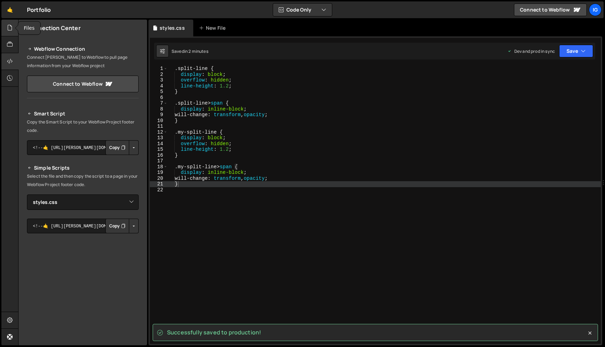
click at [9, 28] on icon at bounding box center [10, 28] width 6 height 8
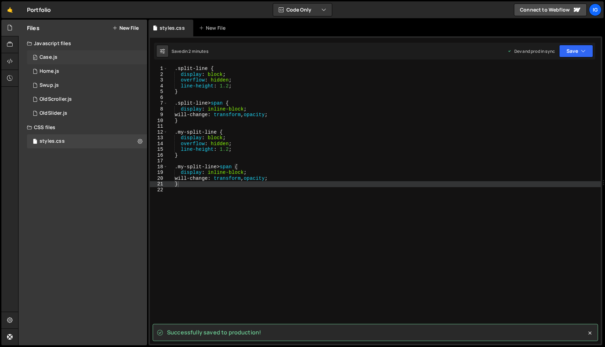
click at [49, 52] on div "0 Case.js 0" at bounding box center [87, 57] width 120 height 14
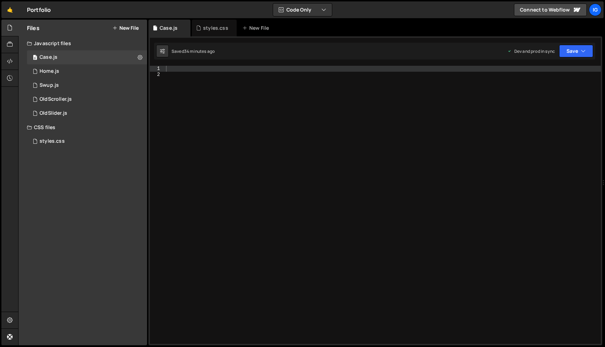
scroll to position [10135, 0]
click at [206, 29] on div "styles.css" at bounding box center [215, 27] width 25 height 7
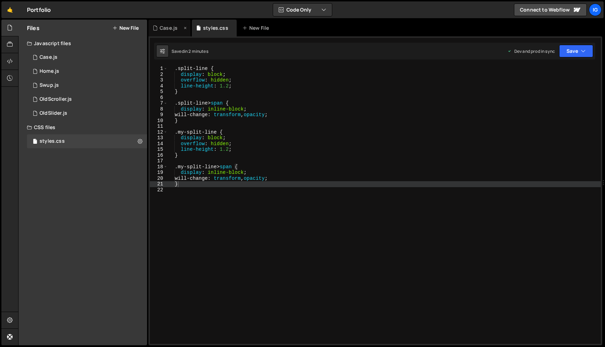
click at [168, 29] on div "Case.js" at bounding box center [169, 27] width 18 height 7
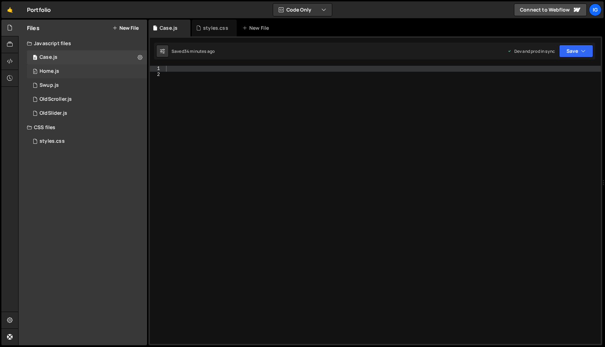
scroll to position [10135, 0]
click at [69, 86] on div "0 Swup.js 0" at bounding box center [87, 85] width 120 height 14
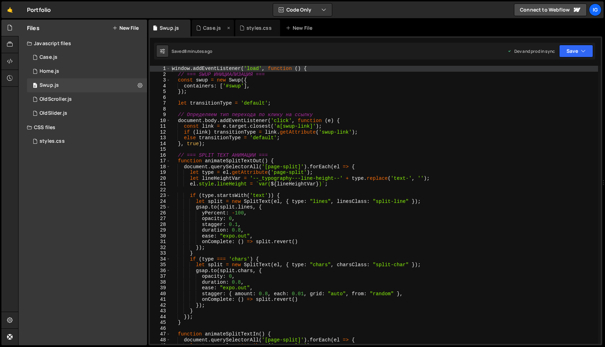
click at [229, 29] on icon at bounding box center [228, 27] width 5 height 7
click at [202, 24] on div "styles.css" at bounding box center [212, 27] width 32 height 7
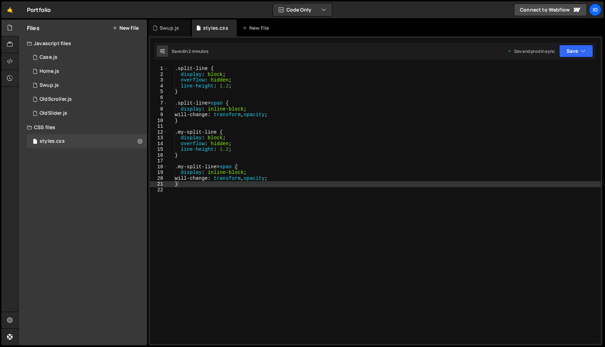
click at [194, 89] on div ".split-line { display : block ; overflow : hidden ; line-height : 1.2 ; } .spli…" at bounding box center [383, 211] width 433 height 290
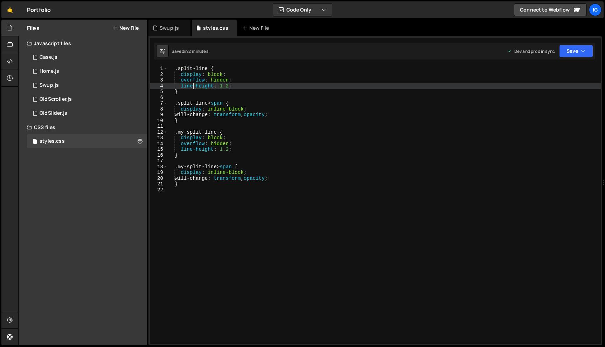
type textarea "}"
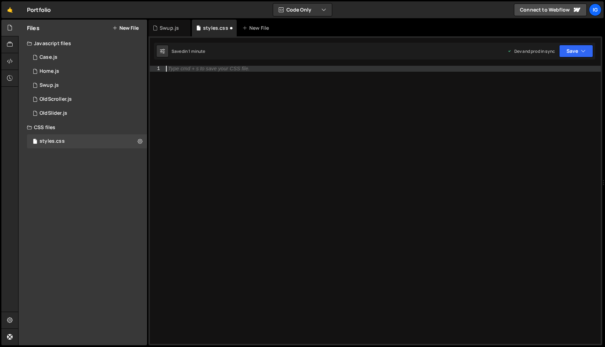
paste textarea "}"
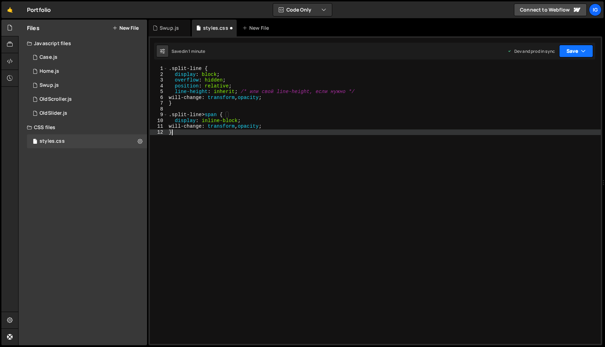
click at [566, 49] on button "Save" at bounding box center [576, 51] width 34 height 13
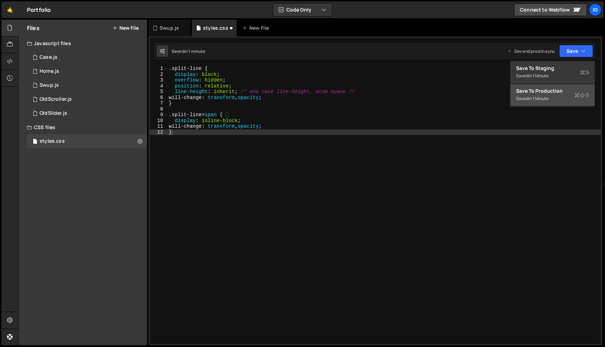
click at [543, 90] on div "Save to Production S" at bounding box center [552, 90] width 73 height 7
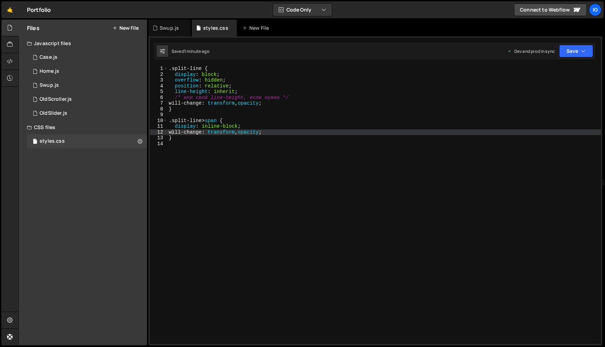
click at [314, 81] on div ".split-line { display : block ; overflow : hidden ; position : relative ; line-…" at bounding box center [383, 211] width 433 height 290
type textarea "overflow: hidden;"
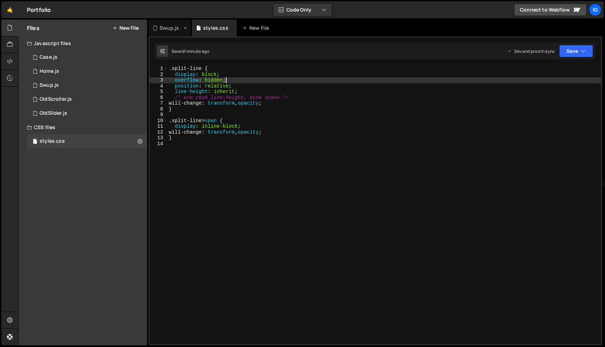
click at [172, 25] on div "Swup.js" at bounding box center [169, 27] width 19 height 7
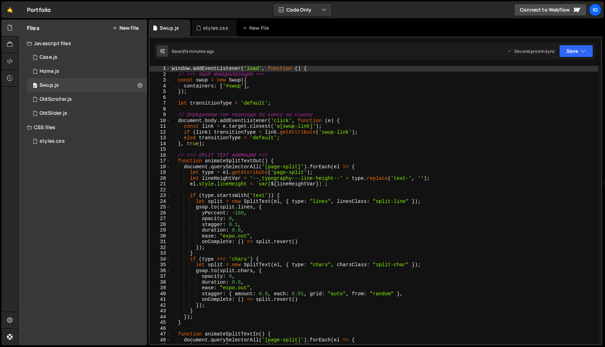
click at [209, 91] on div "window . addEventListener ( 'load' , function ( ) { // === SWUP ИНИЦИАЛИЗАЦИЯ =…" at bounding box center [383, 211] width 427 height 290
type textarea "});"
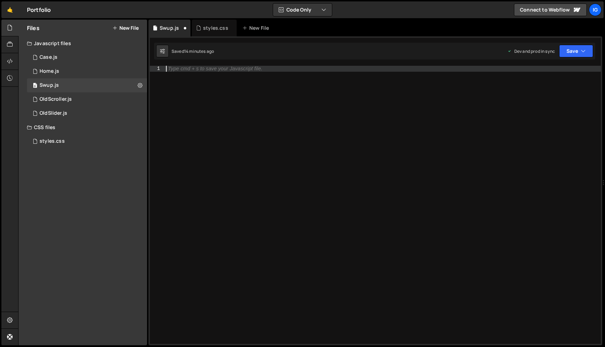
paste textarea "});"
type textarea "});"
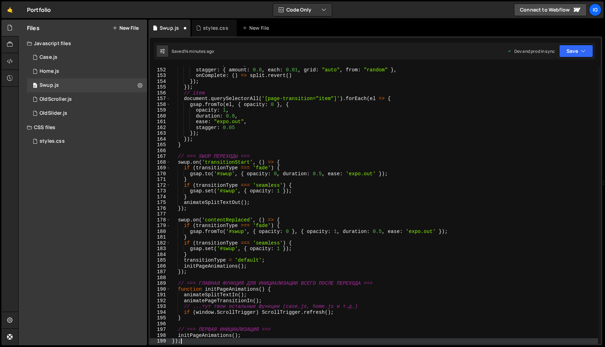
click at [564, 58] on div "Saved 14 minutes ago Dev and prod in sync Upgrade to Edit Save Save to Staging …" at bounding box center [374, 51] width 441 height 17
click at [570, 53] on button "Save" at bounding box center [576, 51] width 34 height 13
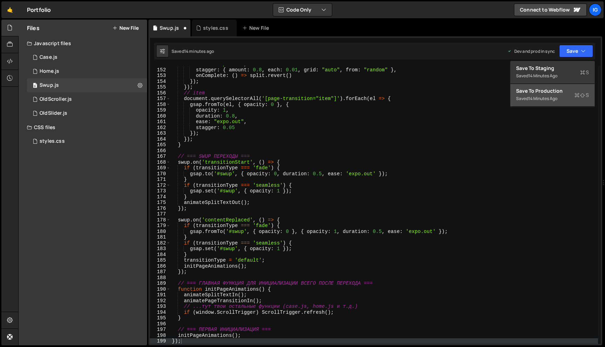
click at [555, 94] on div "Save to Production S" at bounding box center [552, 90] width 73 height 7
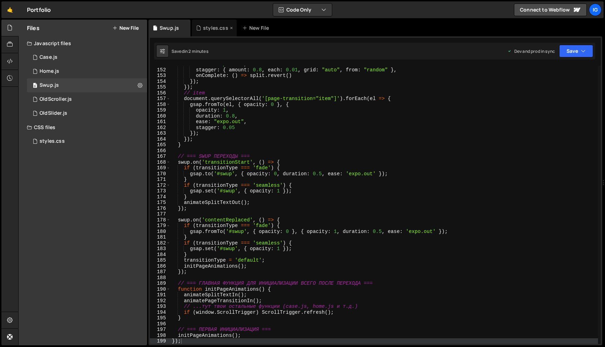
click at [211, 30] on div "styles.css" at bounding box center [215, 27] width 25 height 7
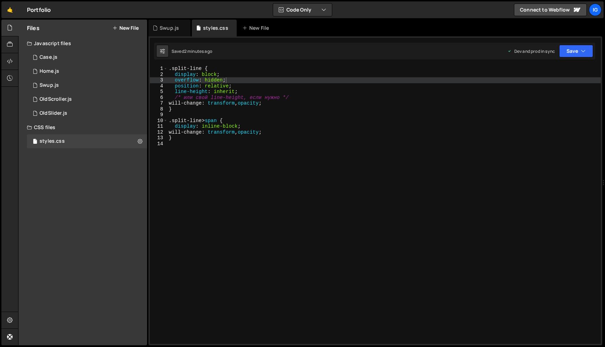
click at [211, 75] on div ".split-line { display : block ; overflow : hidden ; position : relative ; line-…" at bounding box center [383, 211] width 433 height 290
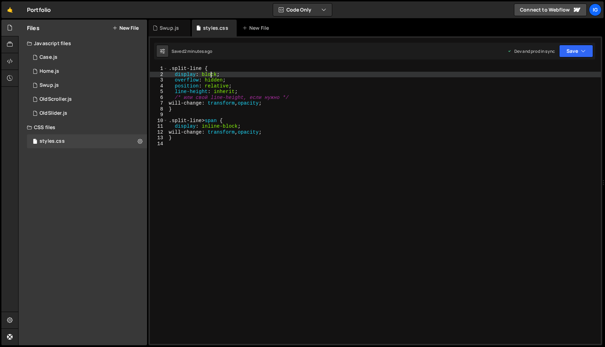
type textarea "}"
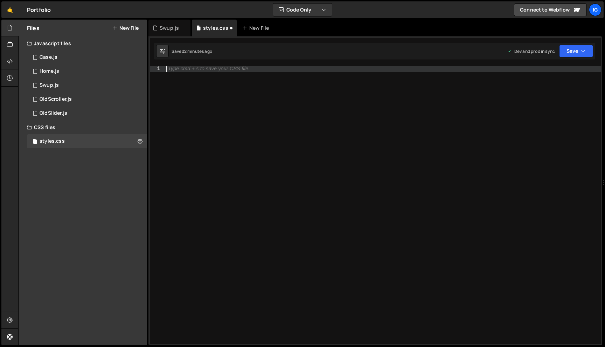
paste textarea "}"
type textarea "}"
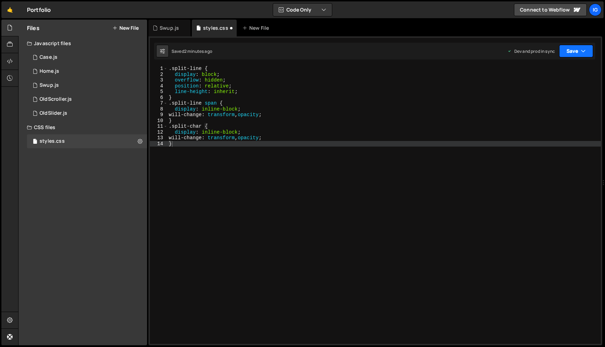
click at [569, 54] on button "Save" at bounding box center [576, 51] width 34 height 13
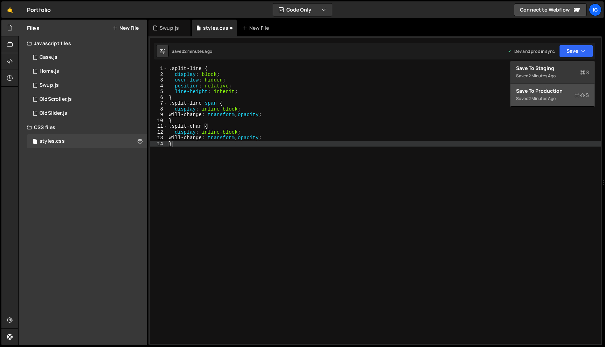
click at [555, 86] on button "Save to Production S Saved 2 minutes ago" at bounding box center [552, 95] width 84 height 23
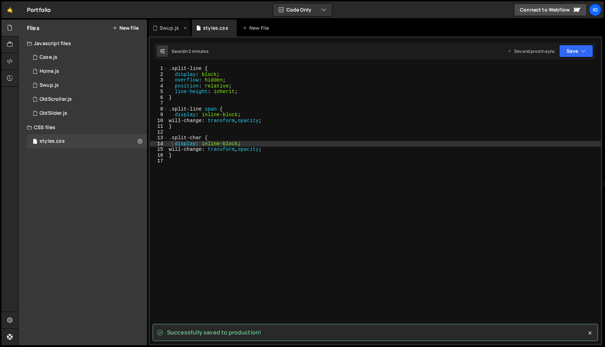
click at [165, 27] on div "Swup.js" at bounding box center [169, 27] width 19 height 7
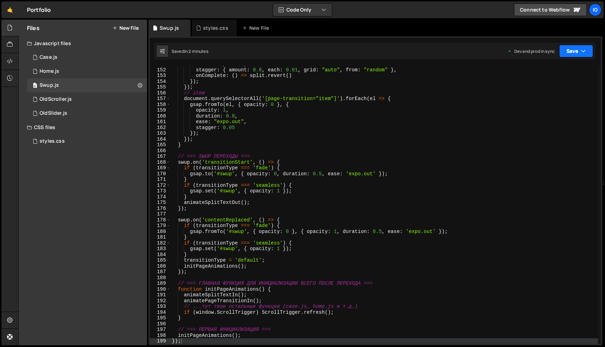
click at [577, 53] on button "Save" at bounding box center [576, 51] width 34 height 13
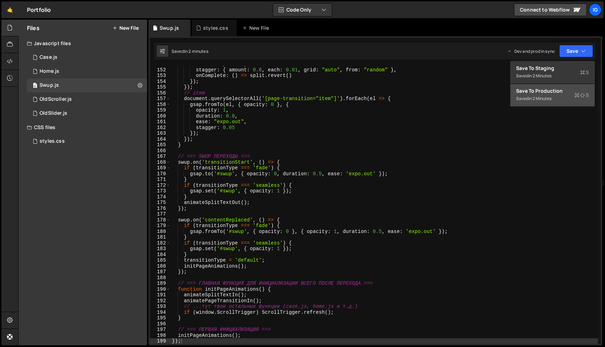
click at [552, 94] on div "Saved in 2 minutes" at bounding box center [552, 98] width 73 height 8
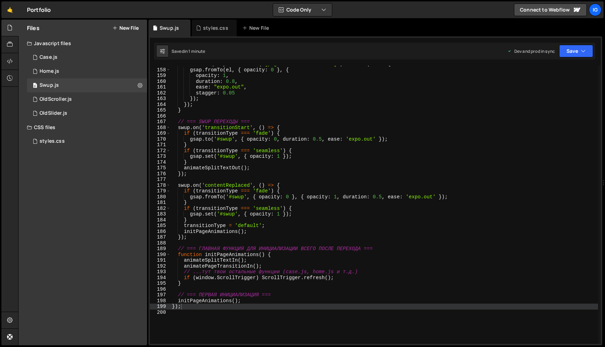
scroll to position [912, 0]
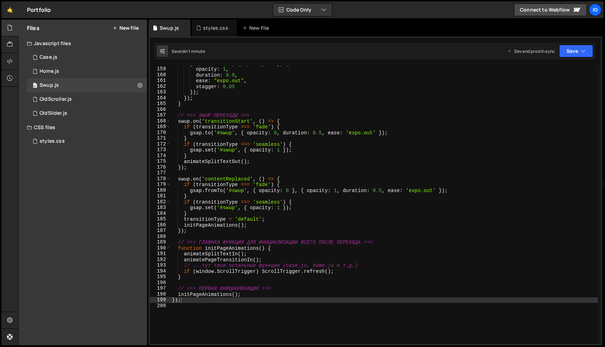
click at [303, 109] on div "gsap . fromTo ( el , { opacity : 0 } , { opacity : 1 , duration : 0.8 , ease : …" at bounding box center [383, 206] width 427 height 290
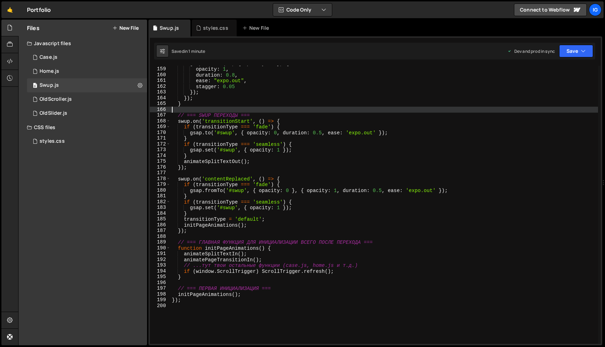
type textarea "});"
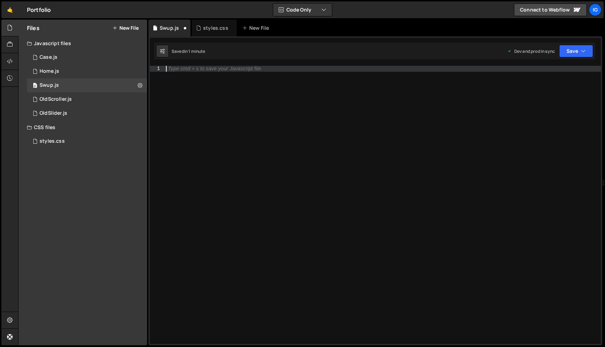
paste textarea "});"
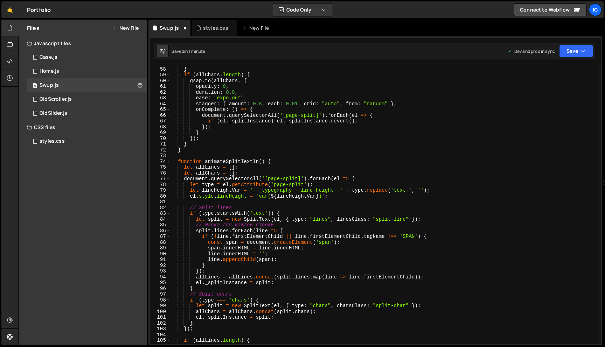
scroll to position [0, 0]
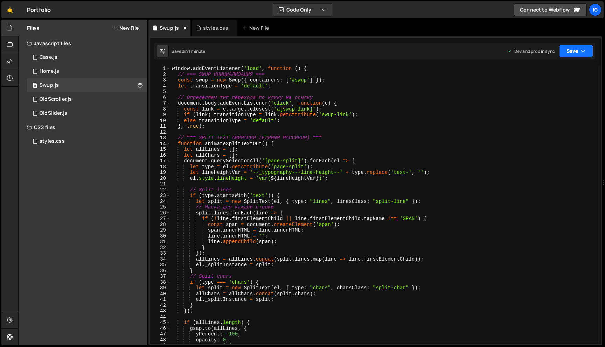
click at [583, 52] on icon "button" at bounding box center [583, 51] width 5 height 7
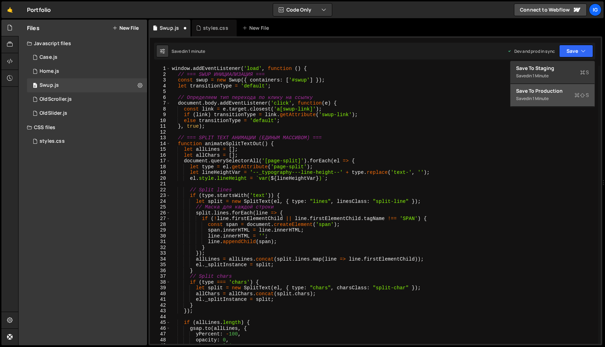
click at [548, 99] on div "in 1 minute" at bounding box center [538, 99] width 20 height 6
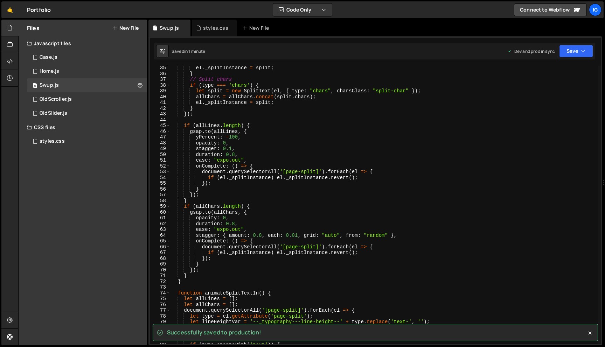
scroll to position [49, 0]
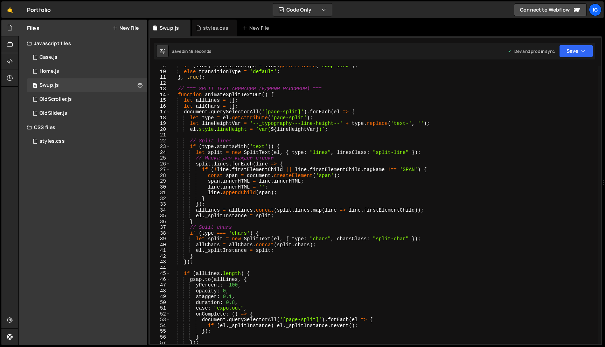
click at [325, 113] on div "if ( link ) transitionType = link . getAttribute ( 'swup-link' ) ; else transit…" at bounding box center [383, 208] width 427 height 290
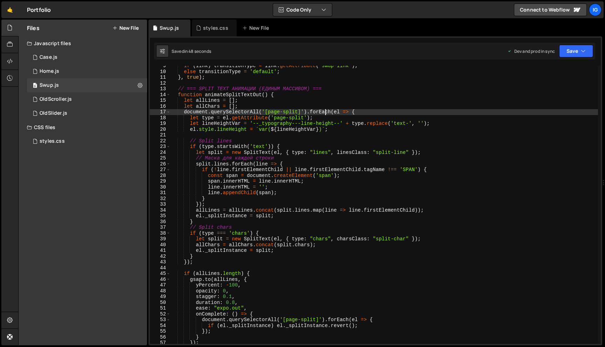
type textarea "});"
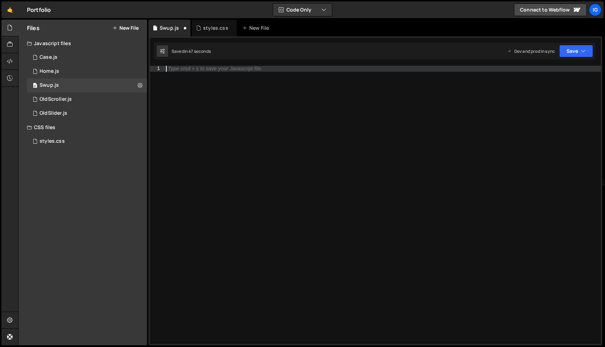
paste textarea "});"
type textarea "});"
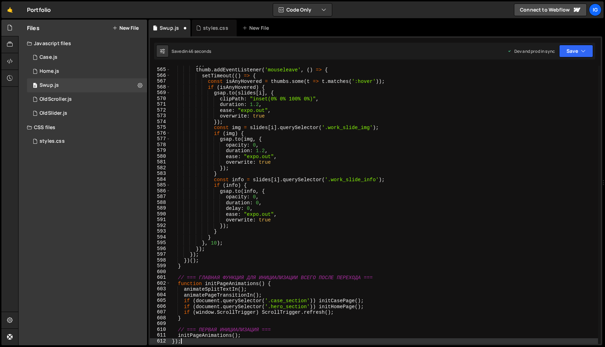
scroll to position [3256, 0]
click at [576, 48] on button "Save" at bounding box center [576, 51] width 34 height 13
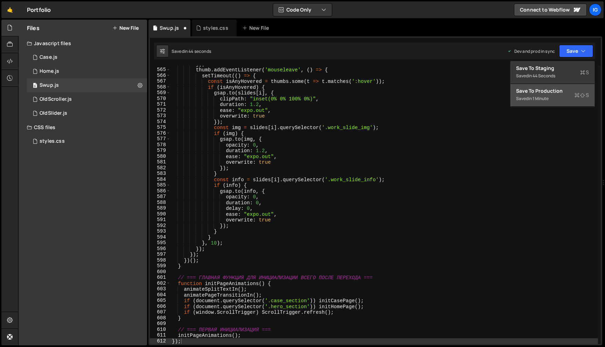
click at [550, 98] on div "Saved in 1 minute" at bounding box center [552, 98] width 73 height 8
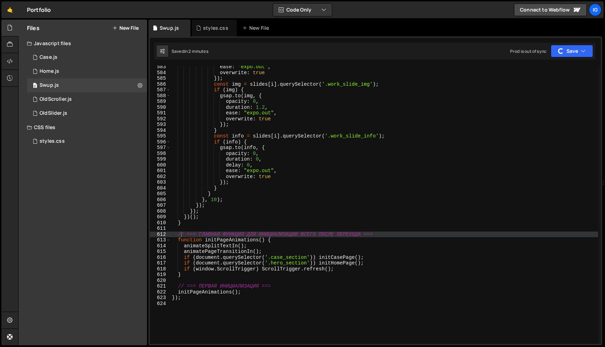
scroll to position [3362, 0]
click at [575, 55] on button "Save" at bounding box center [576, 51] width 34 height 13
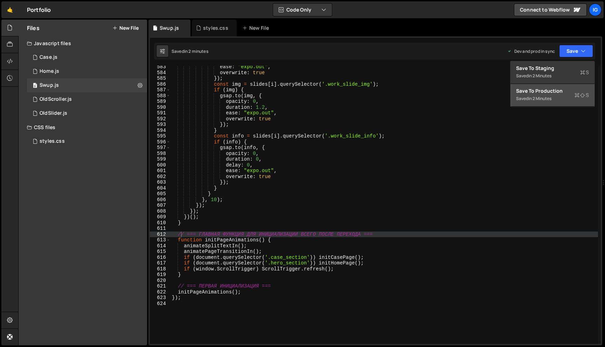
click at [552, 90] on div "Save to Production S" at bounding box center [552, 90] width 73 height 7
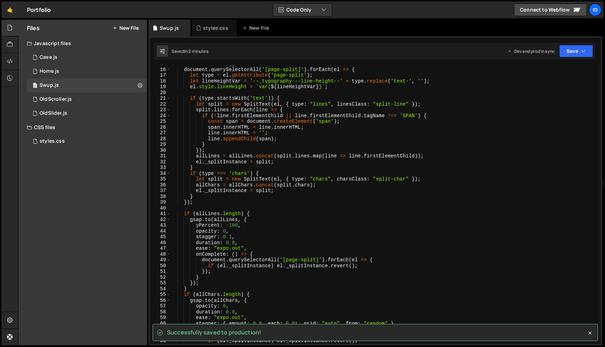
scroll to position [0, 0]
